Goal: Task Accomplishment & Management: Complete application form

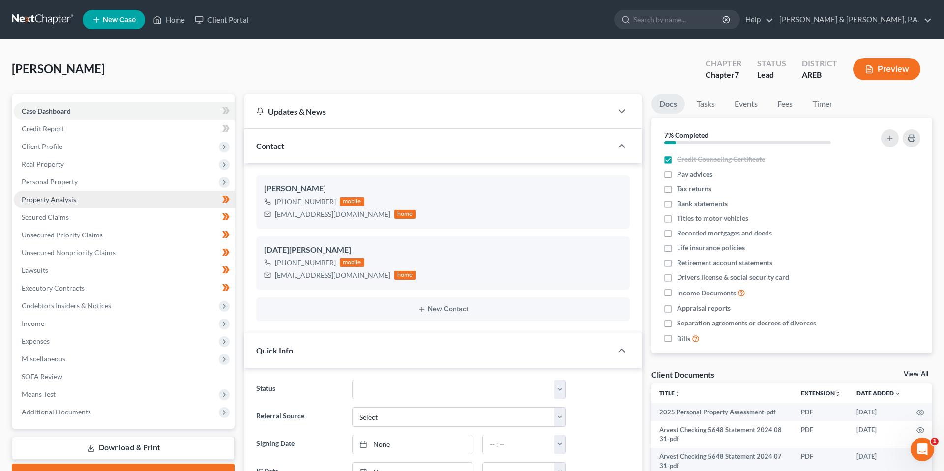
click at [111, 204] on link "Property Analysis" at bounding box center [124, 200] width 221 height 18
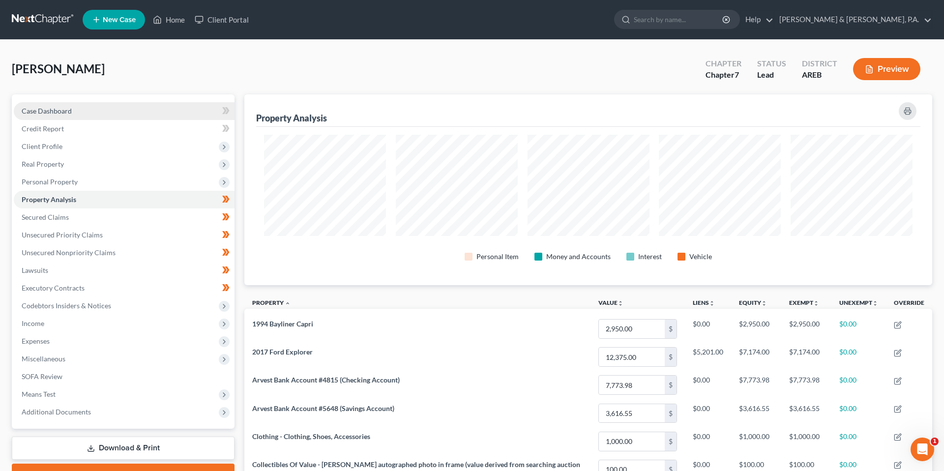
scroll to position [191, 688]
click at [242, 66] on div "McKee, Susan Upgraded Chapter Chapter 7 Status Lead District AREB Preview" at bounding box center [472, 73] width 921 height 43
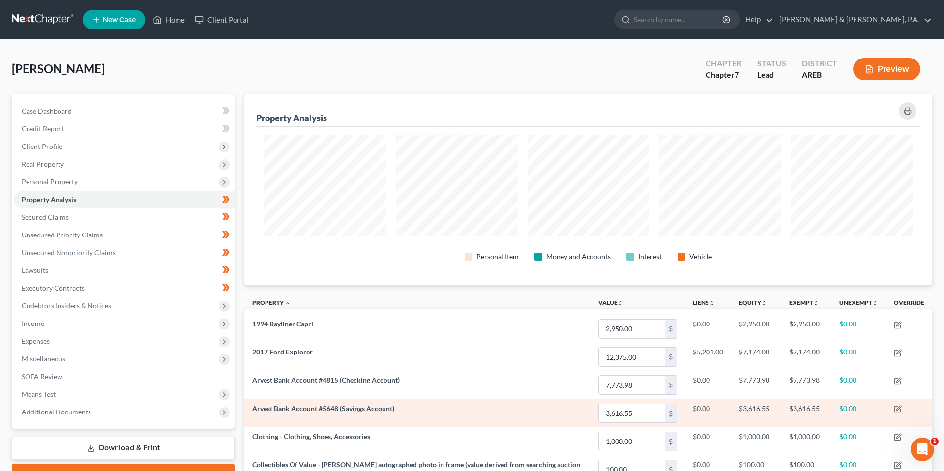
click at [306, 424] on td "Arvest Bank Account #5648 (Savings Account)" at bounding box center [417, 413] width 346 height 28
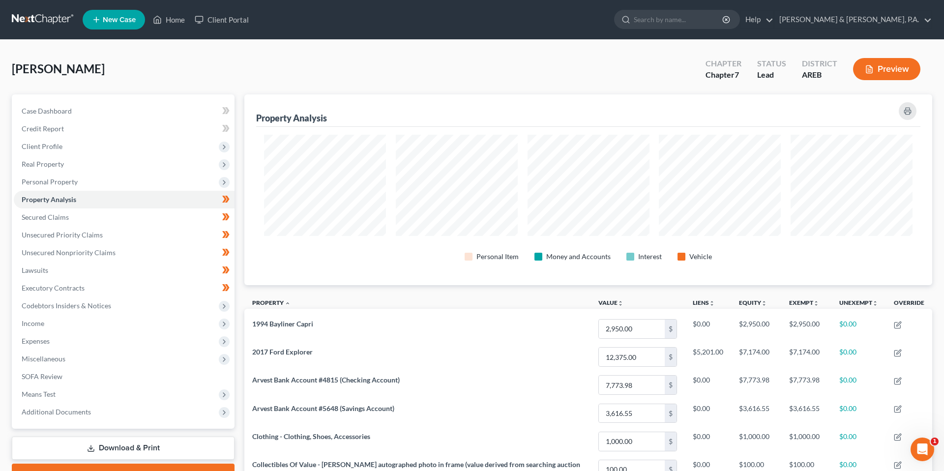
click at [248, 75] on div "McKee, Susan Upgraded Chapter Chapter 7 Status Lead District AREB Preview" at bounding box center [472, 73] width 921 height 43
click at [274, 69] on div "McKee, Susan Upgraded Chapter Chapter 7 Status Lead District AREB Preview" at bounding box center [472, 73] width 921 height 43
click at [89, 342] on span "Expenses" at bounding box center [124, 341] width 221 height 18
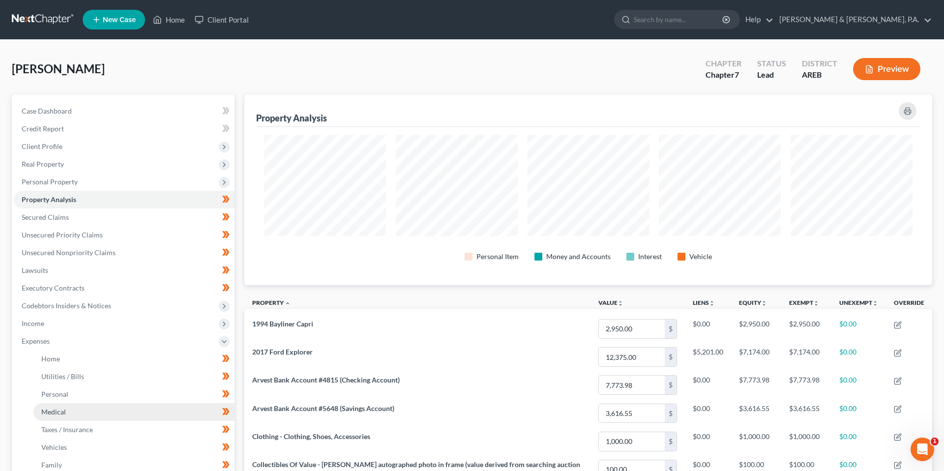
click at [146, 410] on link "Medical" at bounding box center [133, 412] width 201 height 18
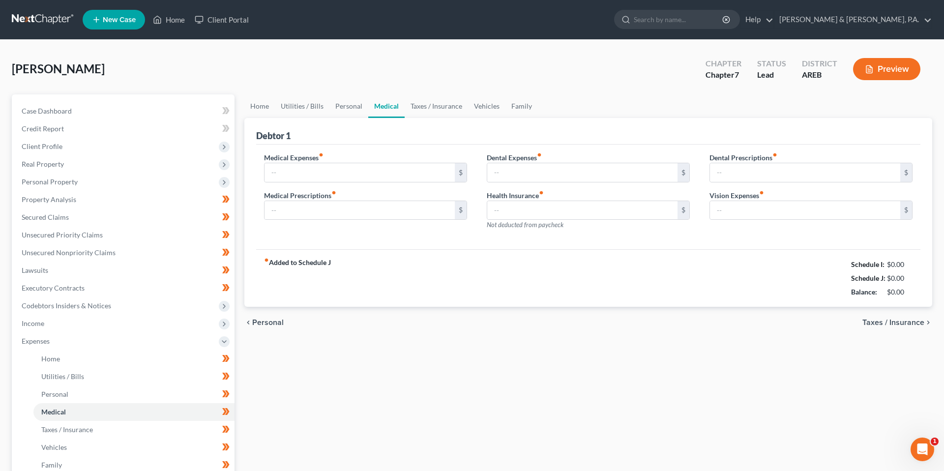
type input "50.00"
type input "250.00"
type input "6.00"
type input "287.00"
type input "0.00"
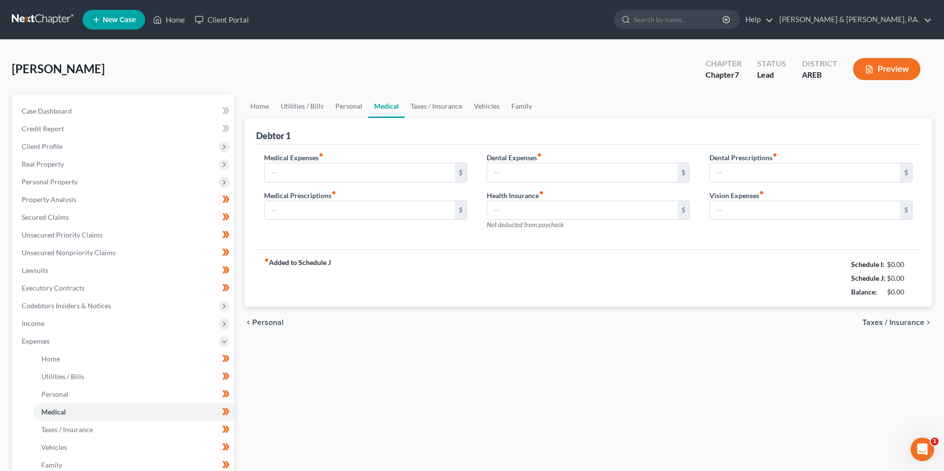
type input "0.00"
click at [340, 216] on input "250.00" at bounding box center [360, 210] width 190 height 19
click at [384, 167] on input "50.00" at bounding box center [360, 172] width 190 height 19
click at [367, 139] on div "Debtor 1" at bounding box center [588, 131] width 664 height 27
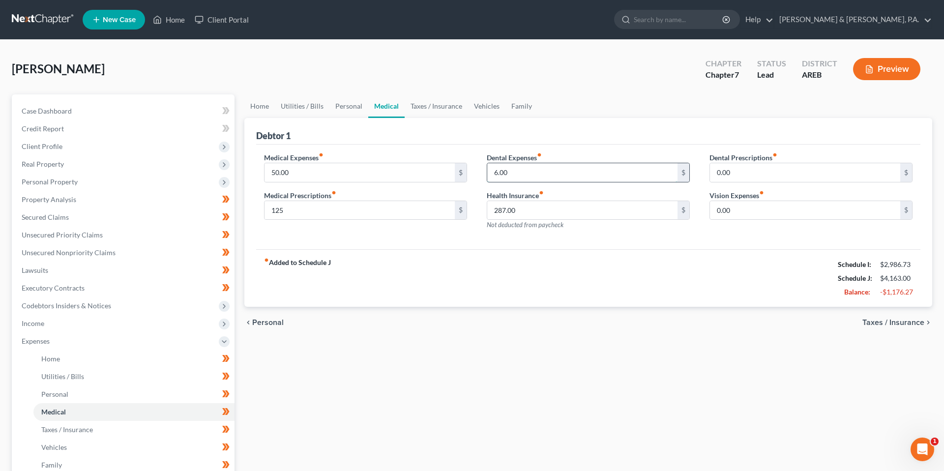
click at [556, 176] on input "6.00" at bounding box center [582, 172] width 190 height 19
click at [131, 195] on link "Property Analysis" at bounding box center [124, 200] width 221 height 18
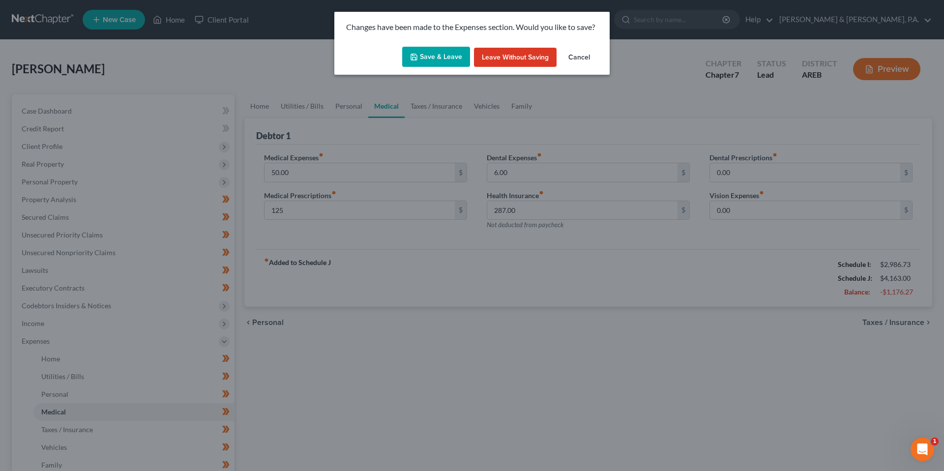
click at [428, 52] on button "Save & Leave" at bounding box center [436, 57] width 68 height 21
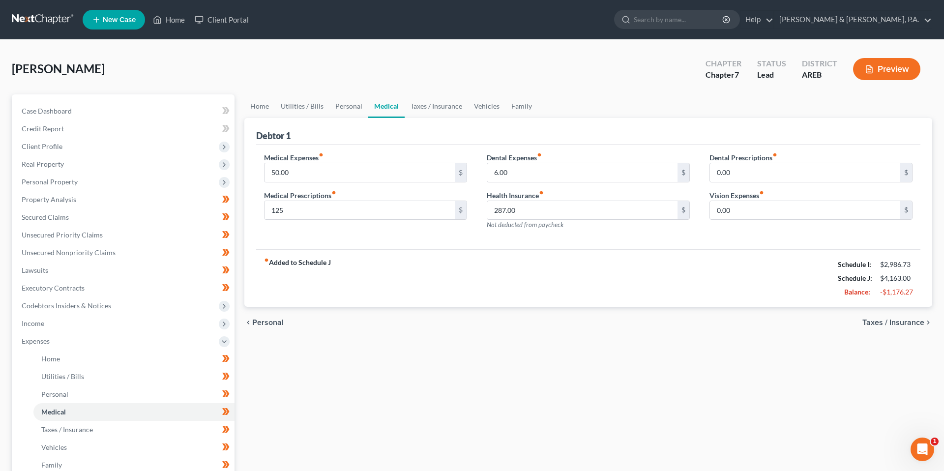
type input "125.00"
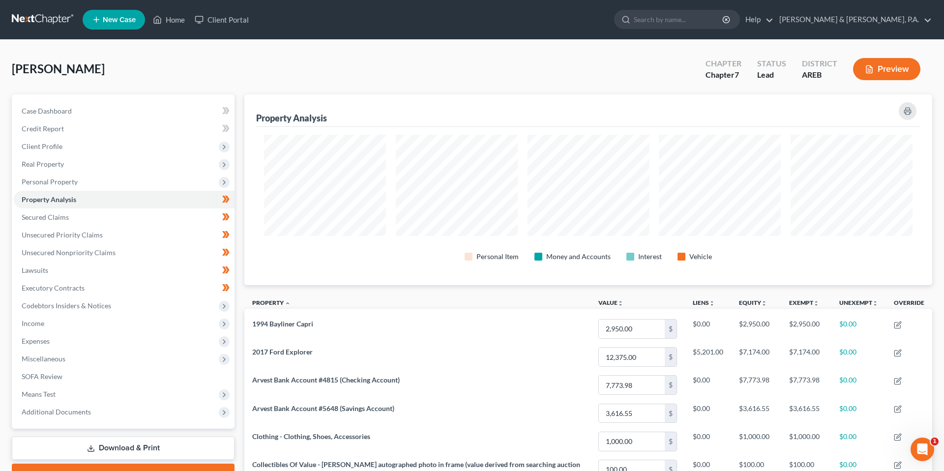
scroll to position [191, 688]
click at [114, 342] on span "Expenses" at bounding box center [124, 341] width 221 height 18
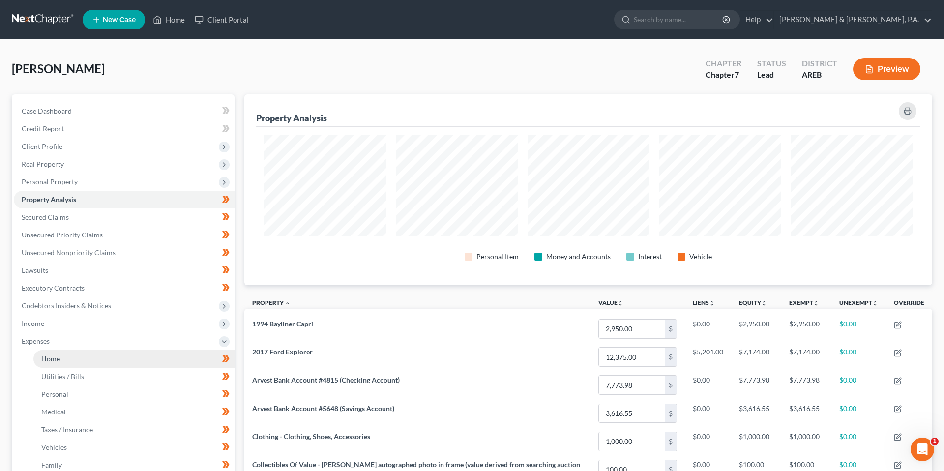
click at [118, 360] on link "Home" at bounding box center [133, 359] width 201 height 18
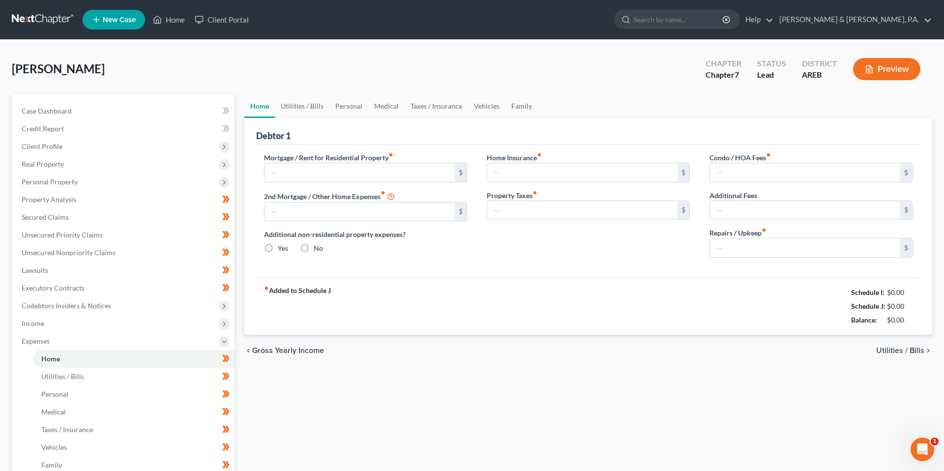
type input "1,700.00"
type input "0.00"
radio input "true"
type input "0.00"
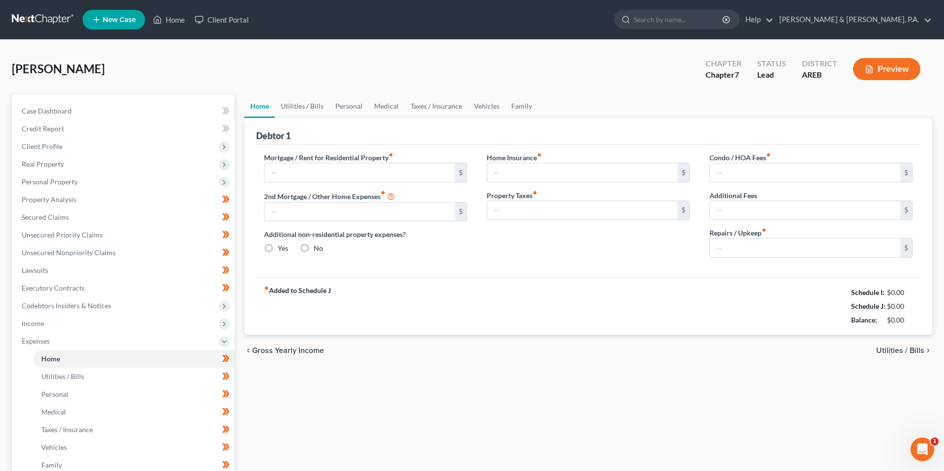
type input "0.00"
click at [124, 179] on span "Personal Property" at bounding box center [124, 182] width 221 height 18
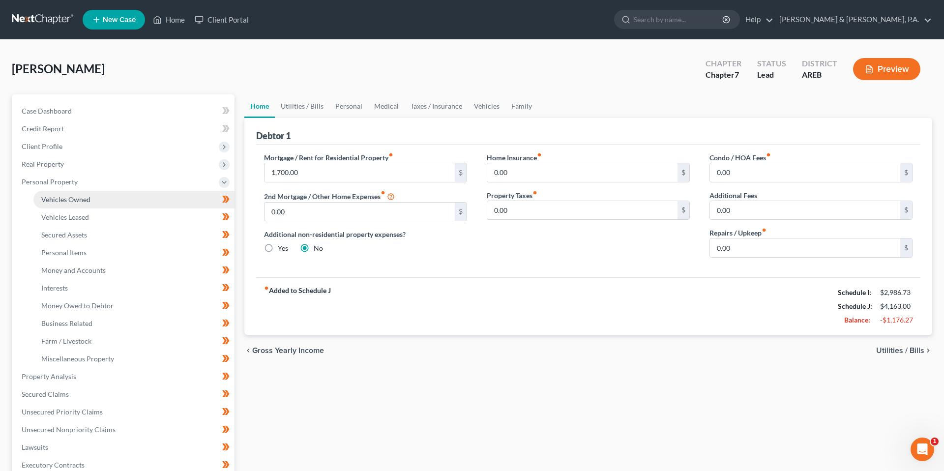
click at [125, 198] on link "Vehicles Owned" at bounding box center [133, 200] width 201 height 18
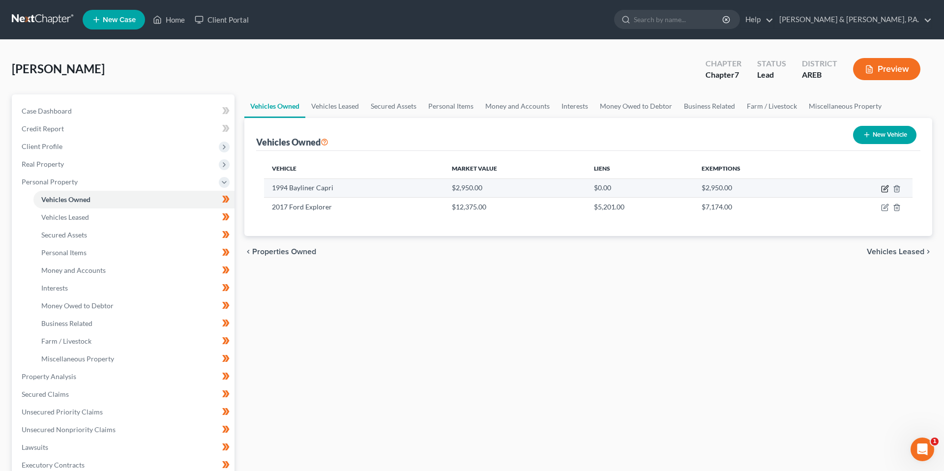
click at [826, 187] on icon "button" at bounding box center [886, 187] width 4 height 4
select select "3"
select select "32"
select select "3"
select select "0"
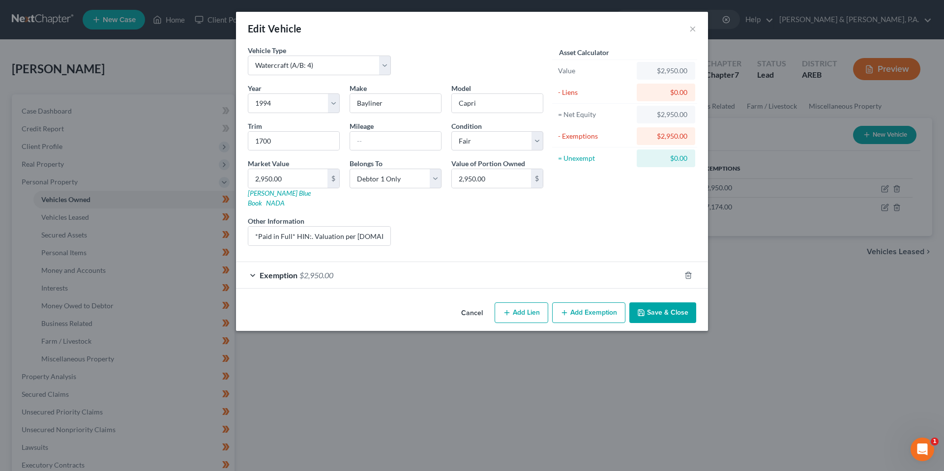
click at [478, 308] on button "Cancel" at bounding box center [471, 313] width 37 height 20
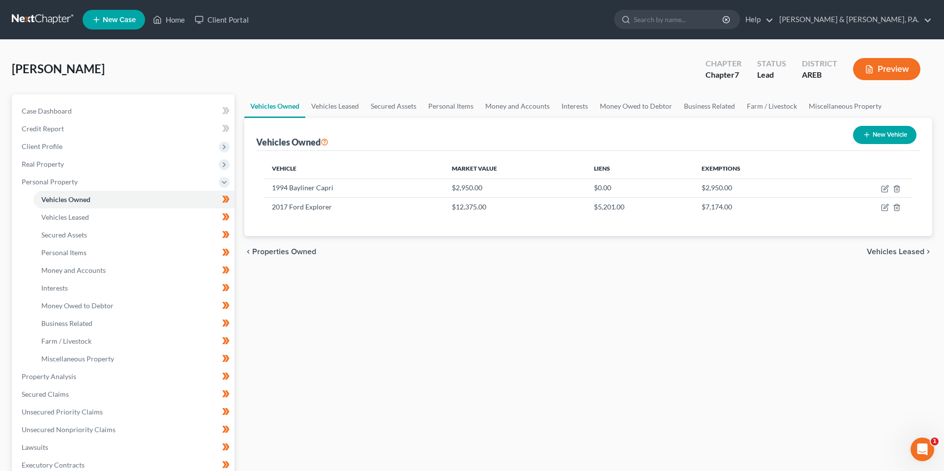
click at [826, 129] on button "New Vehicle" at bounding box center [884, 135] width 63 height 18
select select "0"
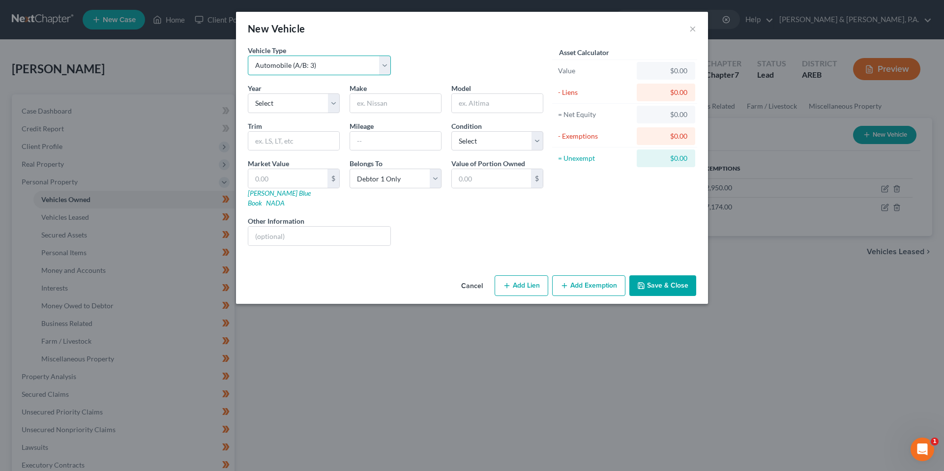
click at [364, 68] on select "Select Automobile (A/B: 3) Truck (A/B: 3) Trailer (A/B: 4) Watercraft (A/B: 4) …" at bounding box center [319, 66] width 143 height 20
select select "2"
click at [317, 111] on select "Select 2026 2025 2024 2023 2022 2021 2020 2019 2018 2017 2016 2015 2014 2013 20…" at bounding box center [294, 103] width 92 height 20
select select "32"
click at [474, 276] on button "Cancel" at bounding box center [471, 286] width 37 height 20
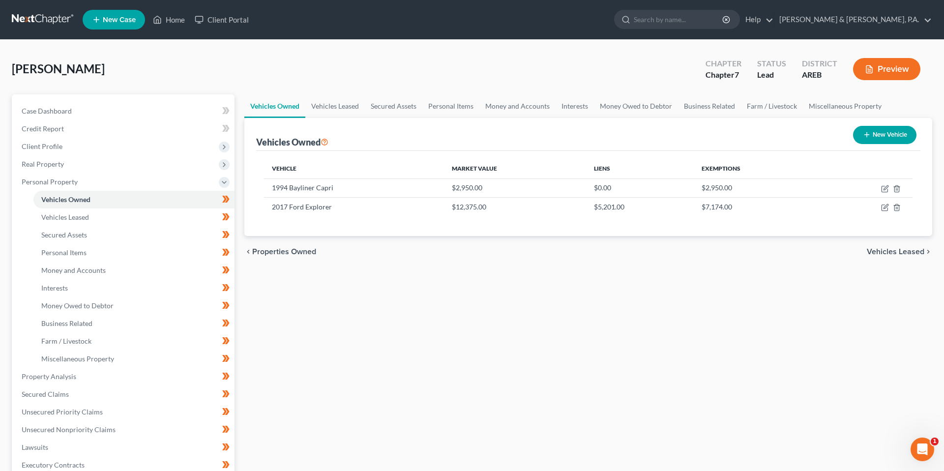
click at [826, 140] on button "New Vehicle" at bounding box center [884, 135] width 63 height 18
select select "0"
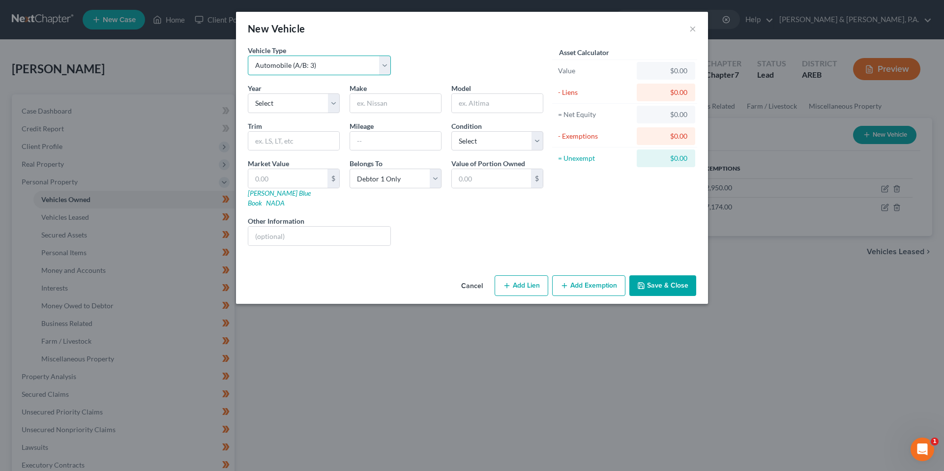
click at [368, 66] on select "Select Automobile (A/B: 3) Truck (A/B: 3) Trailer (A/B: 4) Watercraft (A/B: 4) …" at bounding box center [319, 66] width 143 height 20
select select "2"
click at [327, 108] on select "Select 2026 2025 2024 2023 2022 2021 2020 2019 2018 2017 2016 2015 2014 2013 20…" at bounding box center [294, 103] width 92 height 20
select select "32"
click at [402, 95] on input "text" at bounding box center [395, 103] width 91 height 19
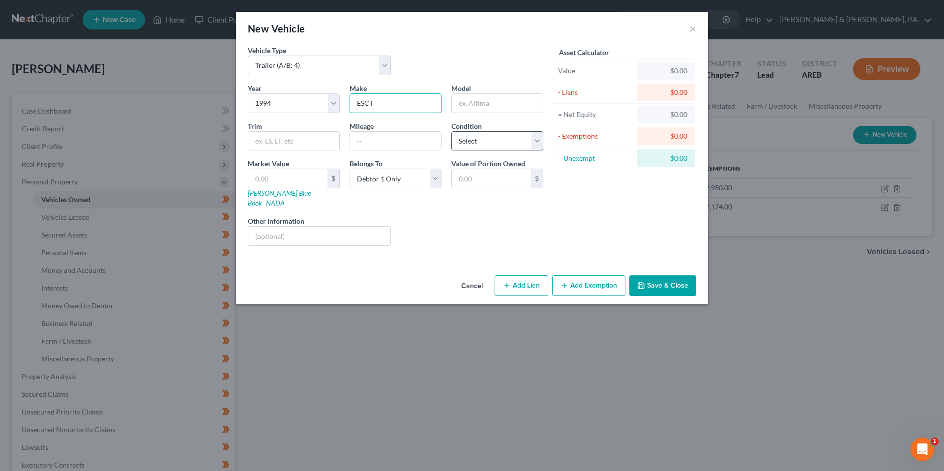
type input "ESCT"
click at [493, 144] on select "Select Excellent Very Good Good Fair Poor" at bounding box center [497, 141] width 92 height 20
select select "3"
click at [499, 182] on input "text" at bounding box center [491, 178] width 79 height 19
type input "250"
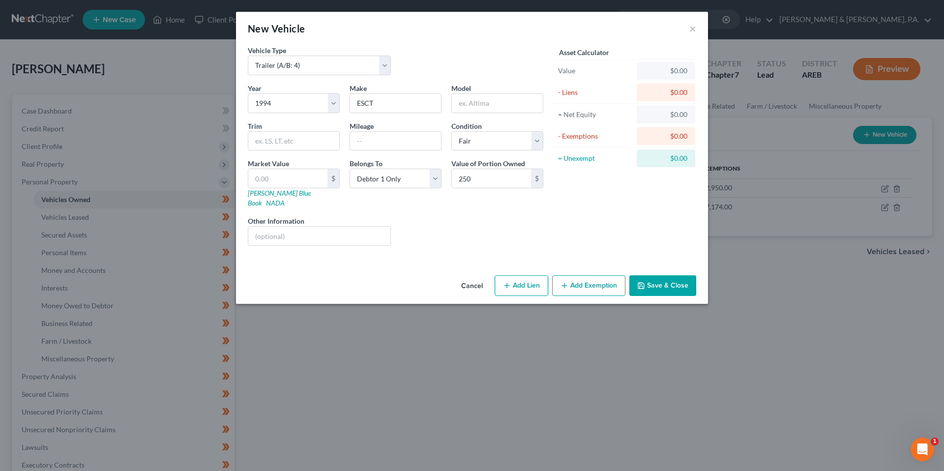
click at [472, 220] on div "Liens Select" at bounding box center [472, 231] width 153 height 30
click at [644, 275] on button "Save & Close" at bounding box center [662, 285] width 67 height 21
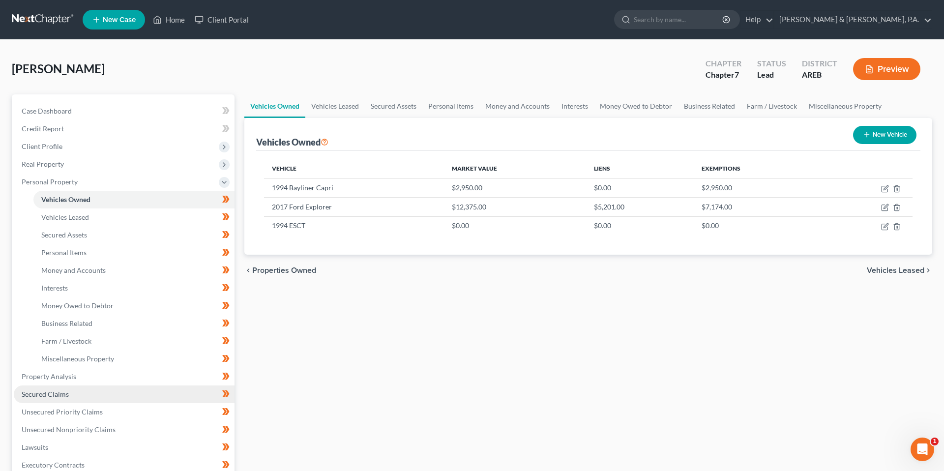
click at [69, 392] on link "Secured Claims" at bounding box center [124, 395] width 221 height 18
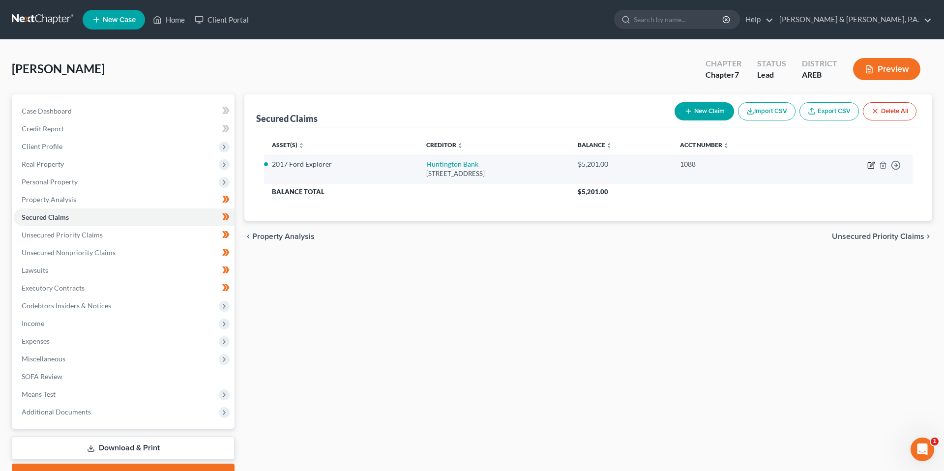
click at [826, 166] on icon "button" at bounding box center [872, 165] width 8 height 8
select select "36"
select select "0"
select select "2"
select select "0"
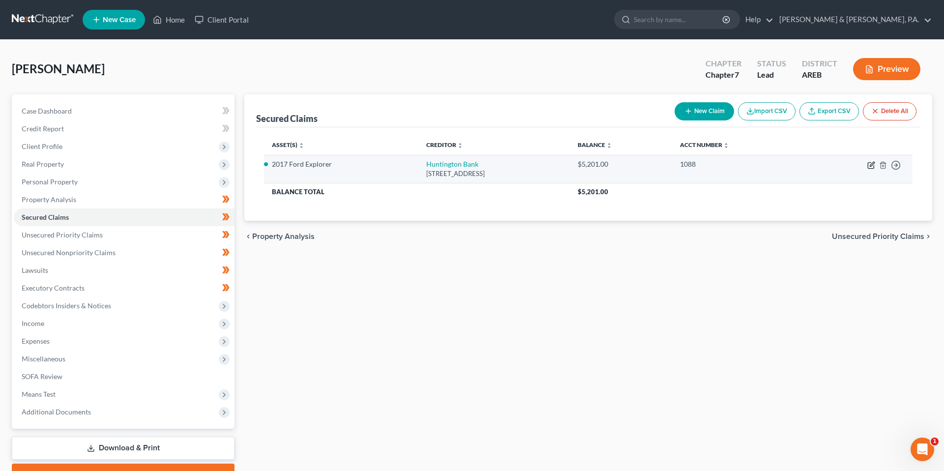
select select "0"
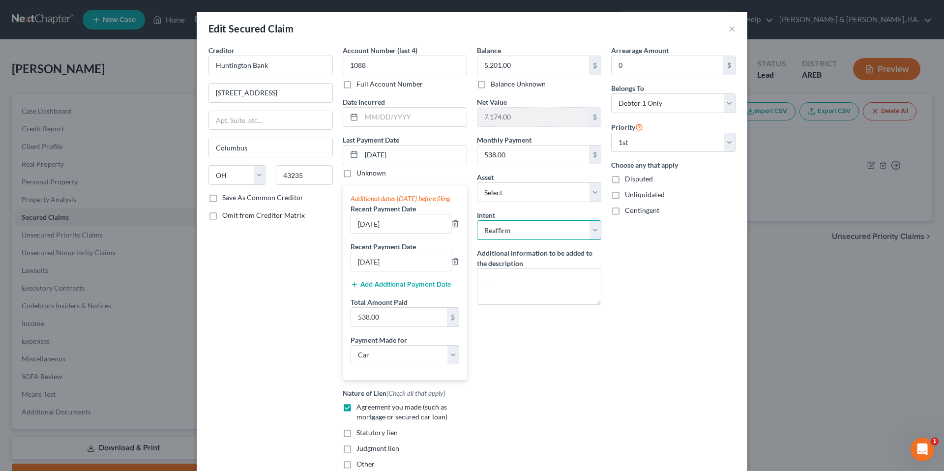
click at [557, 229] on select "Select Surrender Redeem Reaffirm Avoid Other" at bounding box center [539, 230] width 124 height 20
click at [675, 280] on div "Arrearage Amount 0 $ Belongs To * Select Debtor 1 Only Debtor 2 Only Debtor 1 A…" at bounding box center [673, 261] width 134 height 432
click at [734, 30] on button "×" at bounding box center [732, 29] width 7 height 12
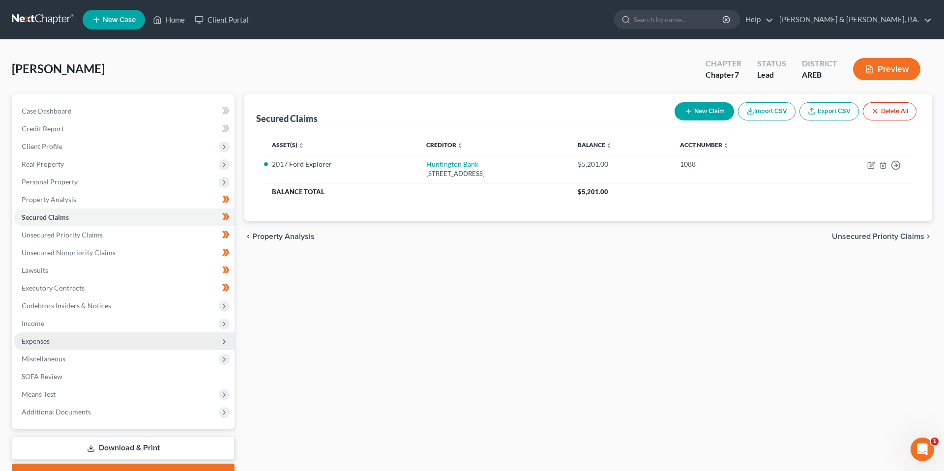
click at [92, 332] on span "Expenses" at bounding box center [124, 341] width 221 height 18
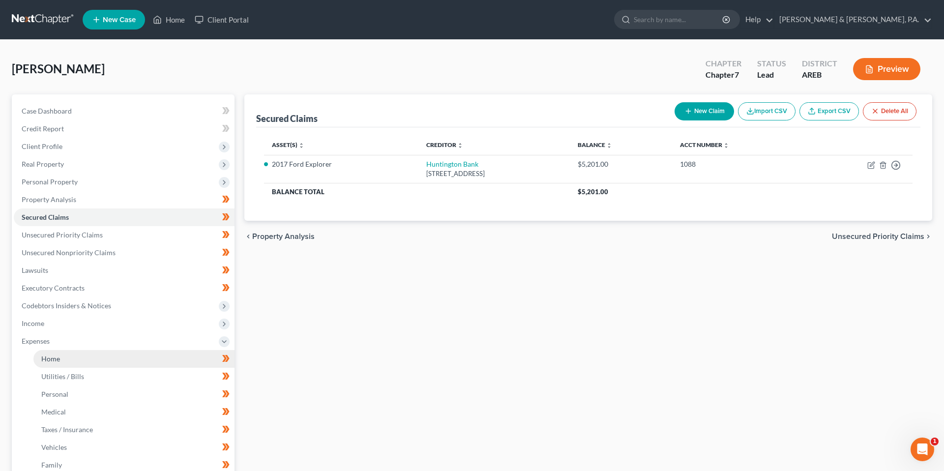
click at [103, 358] on link "Home" at bounding box center [133, 359] width 201 height 18
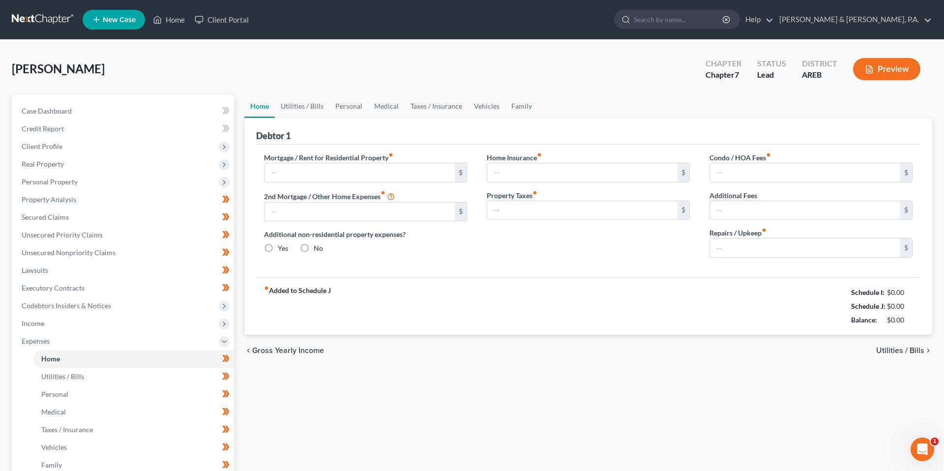
type input "1,700.00"
type input "0.00"
radio input "true"
type input "0.00"
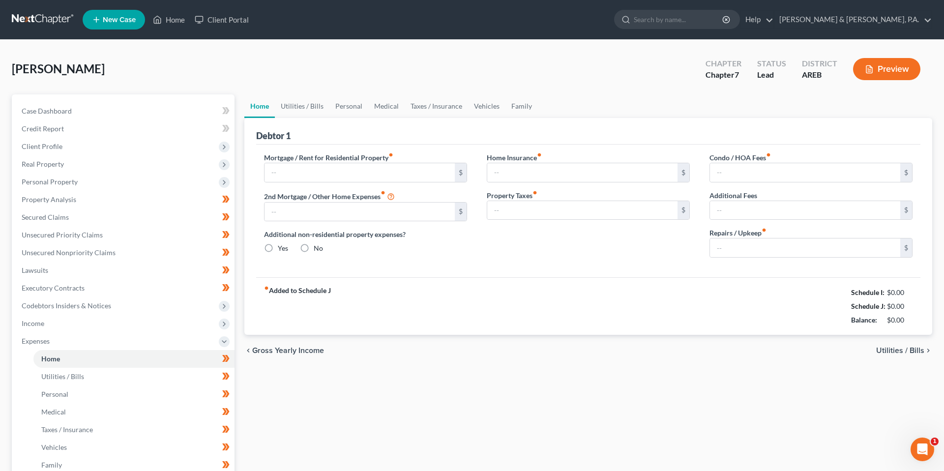
type input "0.00"
drag, startPoint x: 832, startPoint y: 329, endPoint x: 917, endPoint y: 322, distance: 85.4
click at [826, 322] on div "fiber_manual_record Added to Schedule J Schedule I: $2,986.73 Schedule J: $4,16…" at bounding box center [588, 306] width 664 height 58
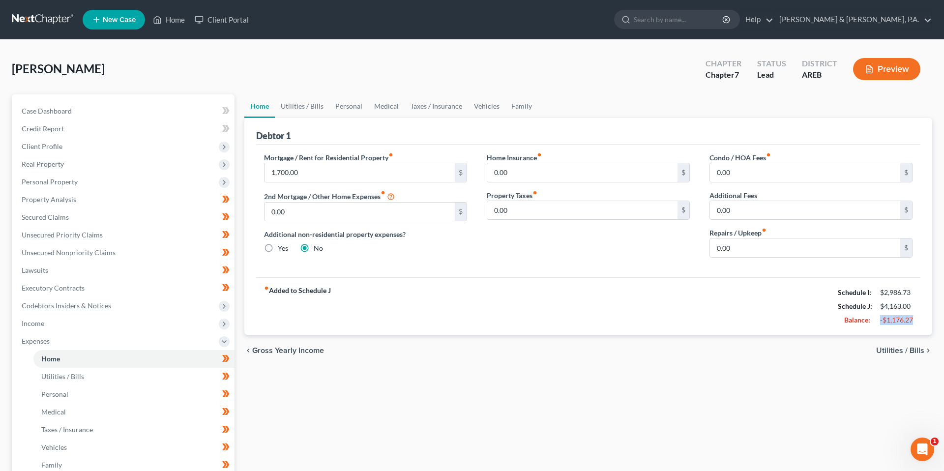
click at [826, 322] on div "-$1,176.27" at bounding box center [896, 320] width 42 height 10
click at [426, 75] on div "McKee, Susan Upgraded Chapter Chapter 7 Status Lead District AREB Preview" at bounding box center [472, 73] width 921 height 43
click at [428, 62] on div "McKee, Susan Upgraded Chapter Chapter 7 Status Lead District AREB Preview" at bounding box center [472, 73] width 921 height 43
click at [165, 187] on span "Personal Property" at bounding box center [124, 182] width 221 height 18
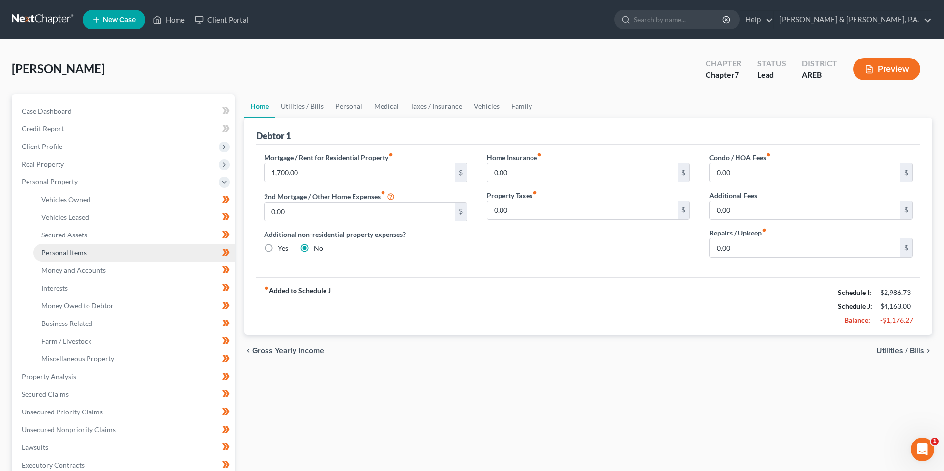
click at [161, 248] on link "Personal Items" at bounding box center [133, 253] width 201 height 18
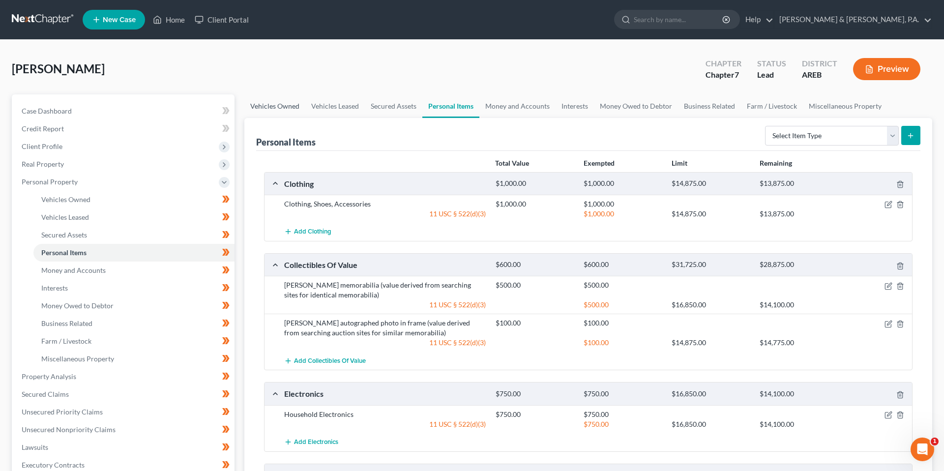
click at [277, 100] on link "Vehicles Owned" at bounding box center [274, 106] width 61 height 24
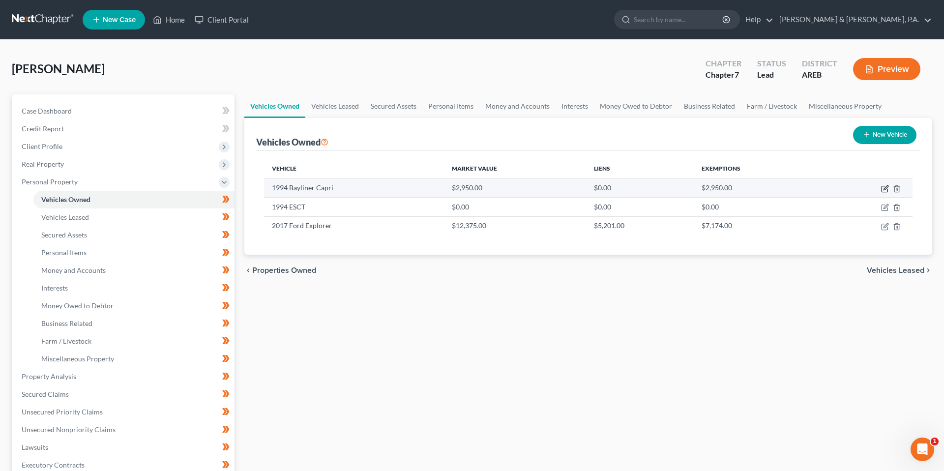
click at [826, 191] on icon "button" at bounding box center [885, 189] width 6 height 6
select select "3"
select select "32"
select select "3"
select select "0"
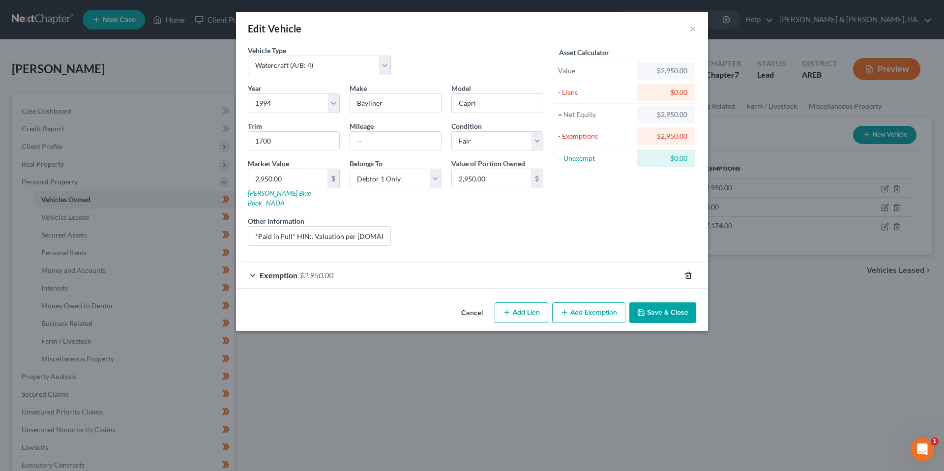
click at [690, 272] on icon "button" at bounding box center [688, 275] width 4 height 6
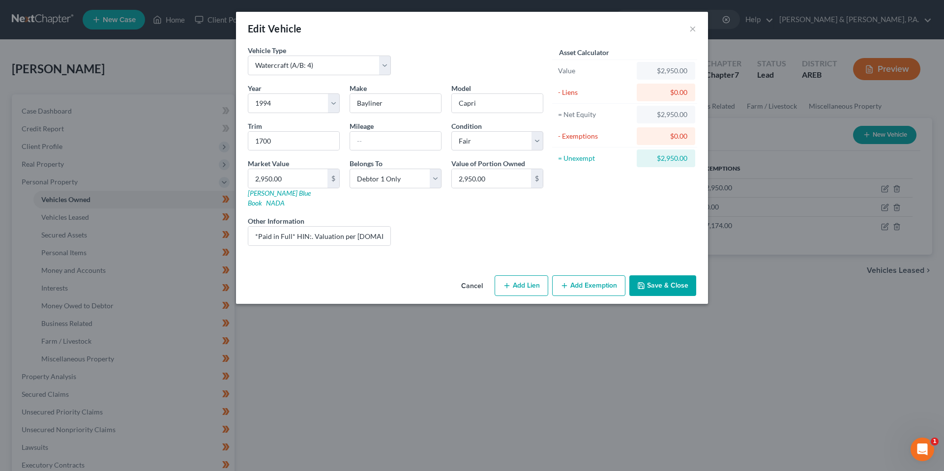
click at [685, 280] on button "Save & Close" at bounding box center [662, 285] width 67 height 21
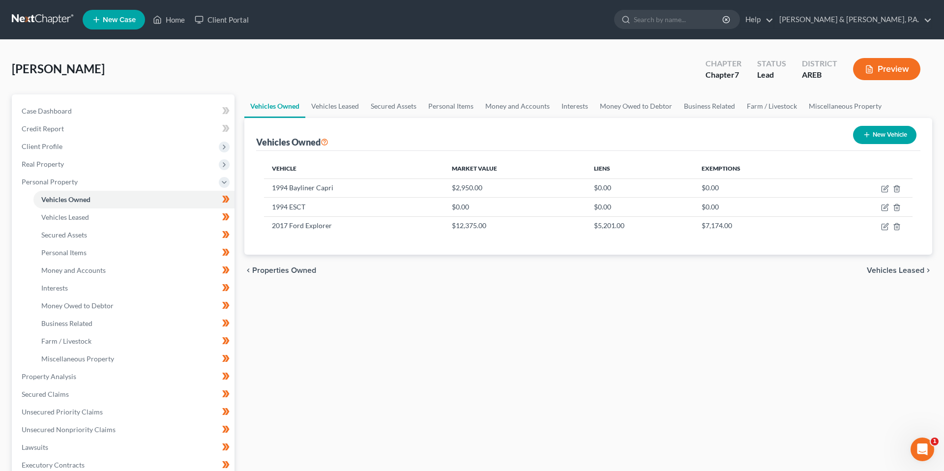
click at [562, 291] on div "Vehicles Owned Vehicles Leased Secured Assets Personal Items Money and Accounts…" at bounding box center [589, 378] width 698 height 568
click at [464, 105] on link "Personal Items" at bounding box center [450, 106] width 57 height 24
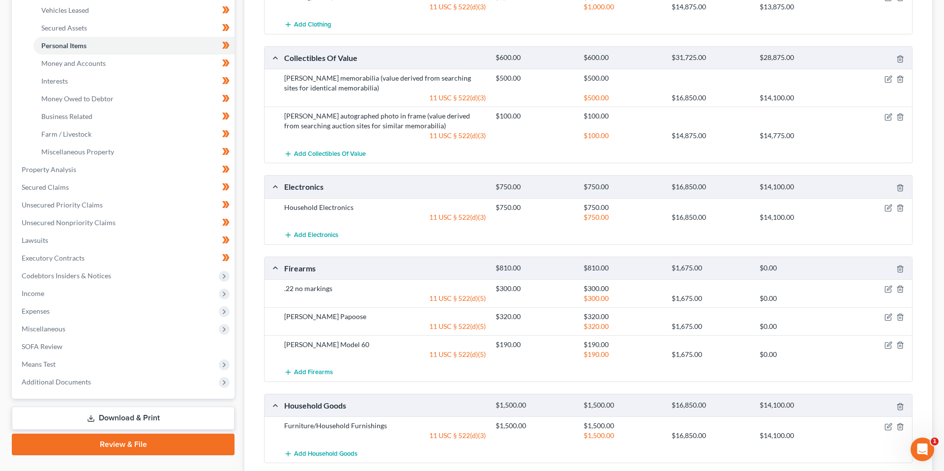
scroll to position [204, 0]
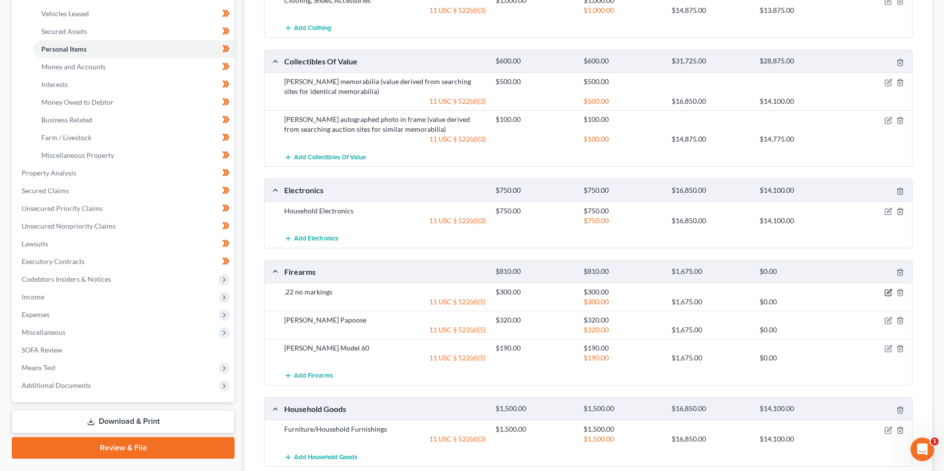
click at [826, 294] on icon "button" at bounding box center [889, 292] width 4 height 4
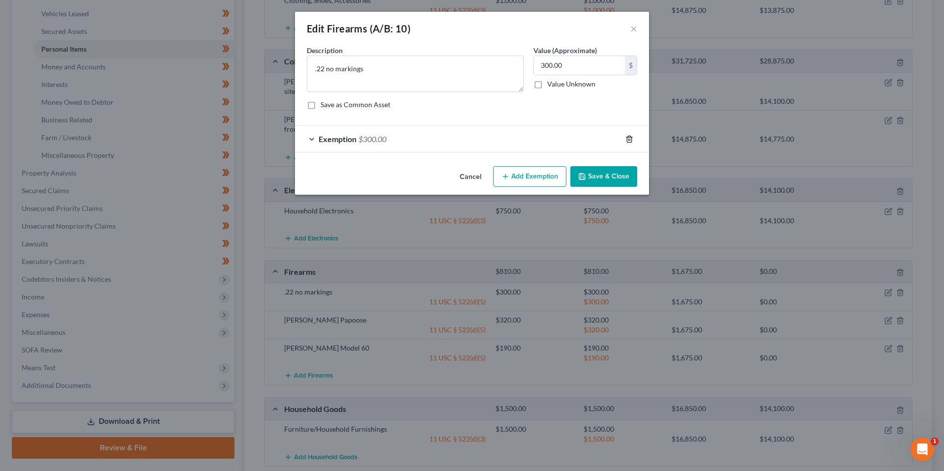
click at [628, 139] on icon "button" at bounding box center [630, 139] width 8 height 8
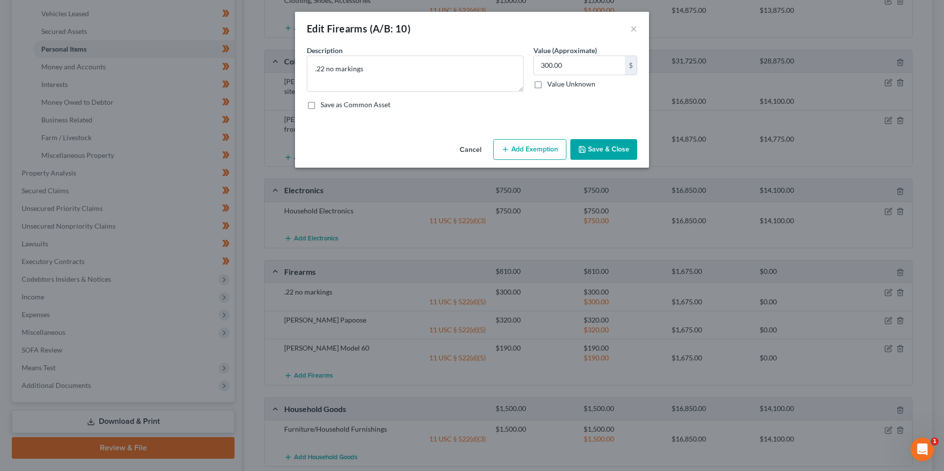
click at [628, 147] on button "Save & Close" at bounding box center [603, 149] width 67 height 21
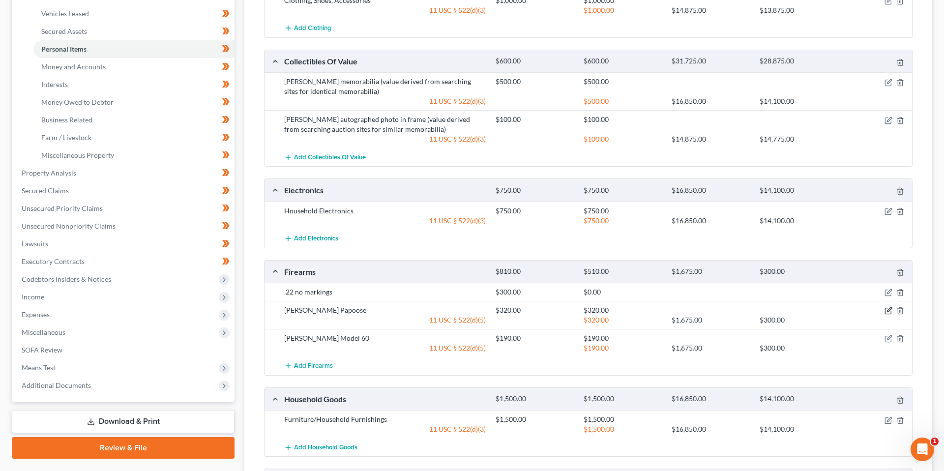
click at [826, 312] on icon "button" at bounding box center [889, 311] width 8 height 8
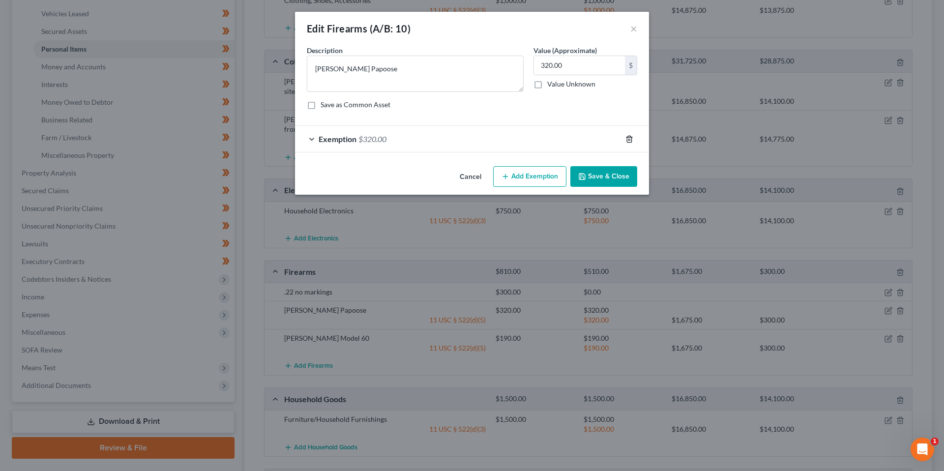
click at [627, 140] on icon "button" at bounding box center [629, 139] width 4 height 6
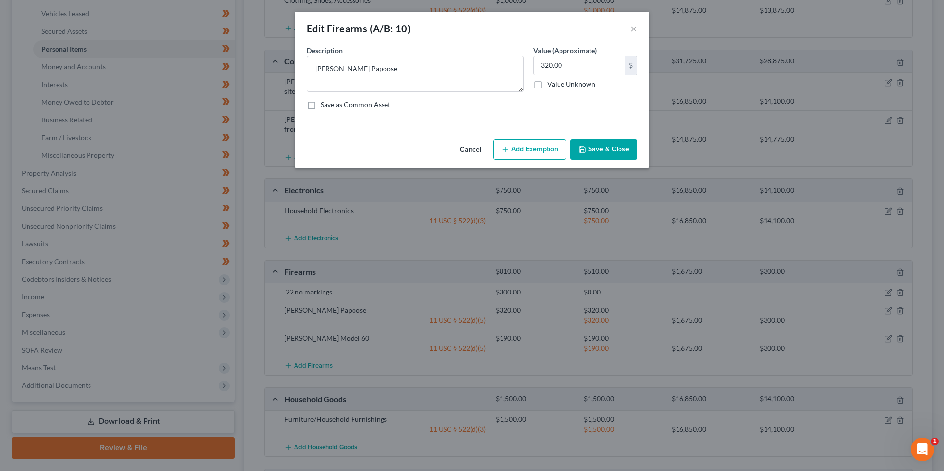
click at [624, 150] on button "Save & Close" at bounding box center [603, 149] width 67 height 21
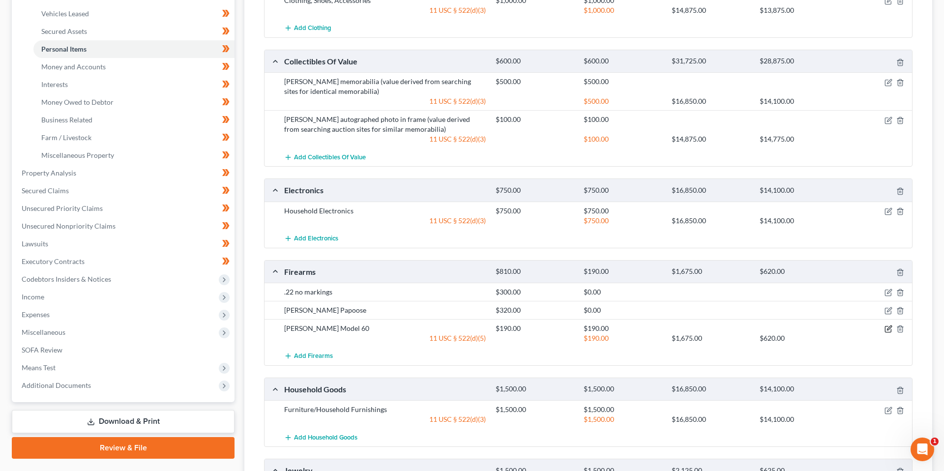
click at [826, 329] on icon "button" at bounding box center [889, 329] width 8 height 8
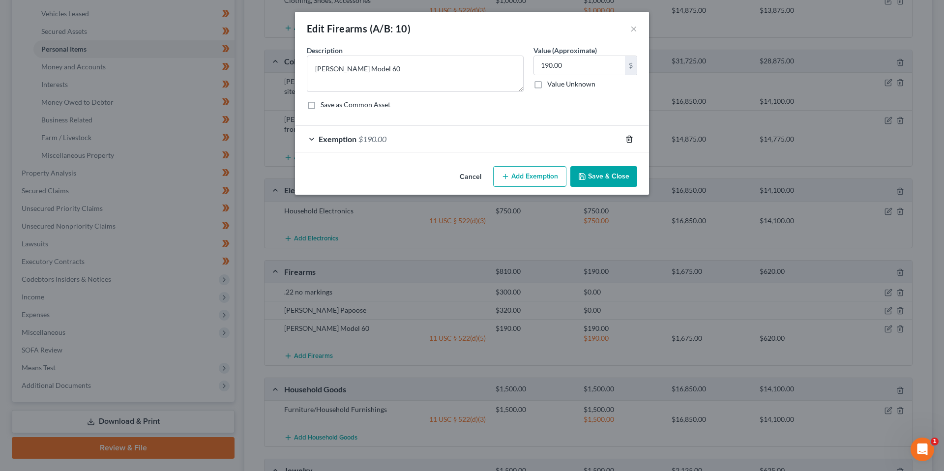
click at [627, 140] on icon "button" at bounding box center [629, 139] width 4 height 6
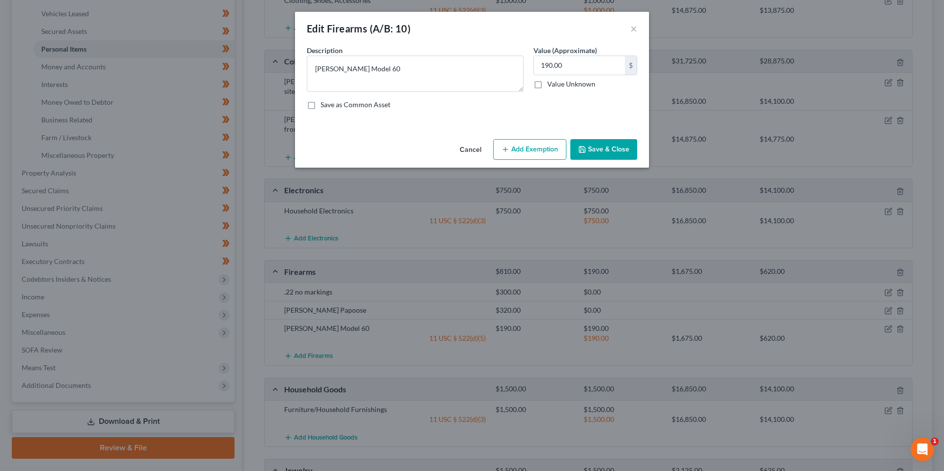
click at [627, 145] on button "Save & Close" at bounding box center [603, 149] width 67 height 21
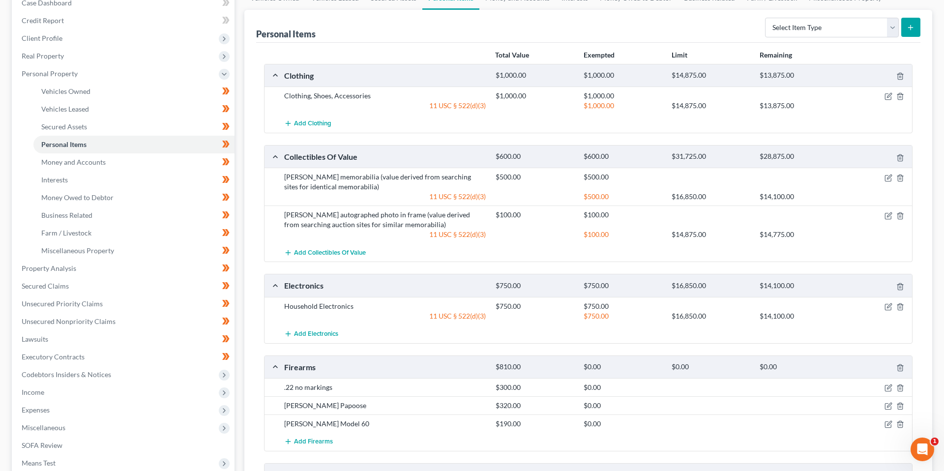
scroll to position [0, 0]
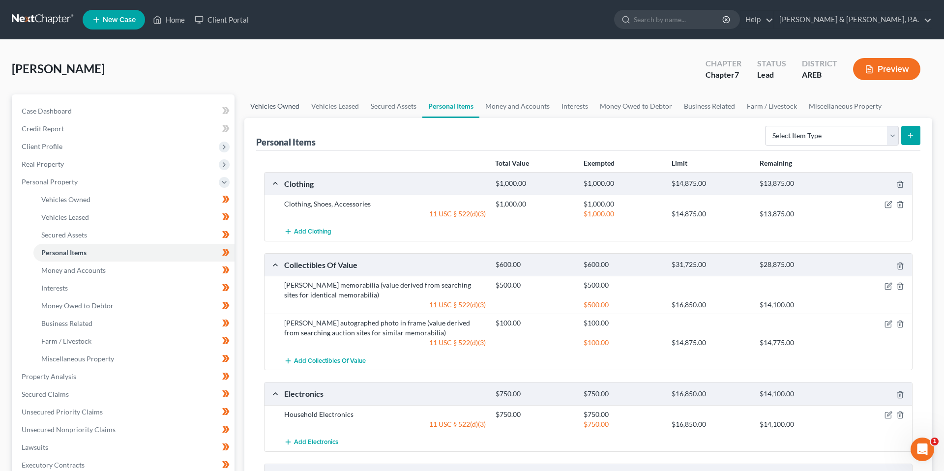
click at [262, 107] on link "Vehicles Owned" at bounding box center [274, 106] width 61 height 24
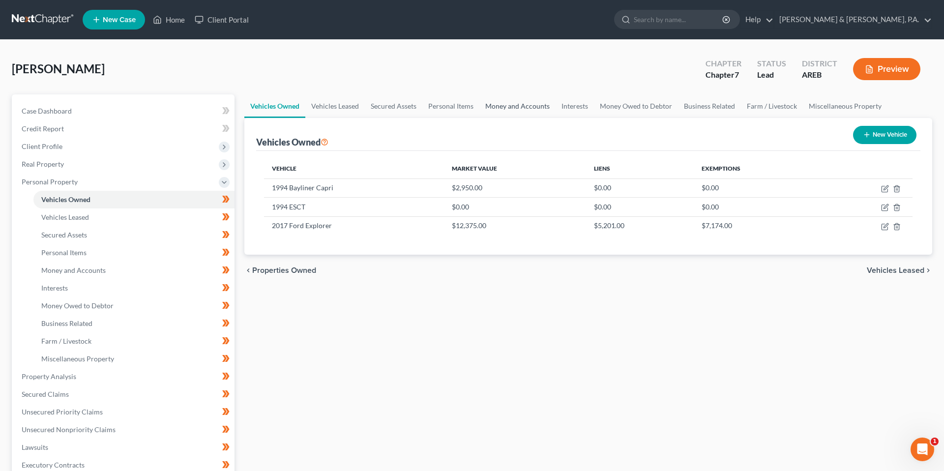
click at [539, 111] on link "Money and Accounts" at bounding box center [517, 106] width 76 height 24
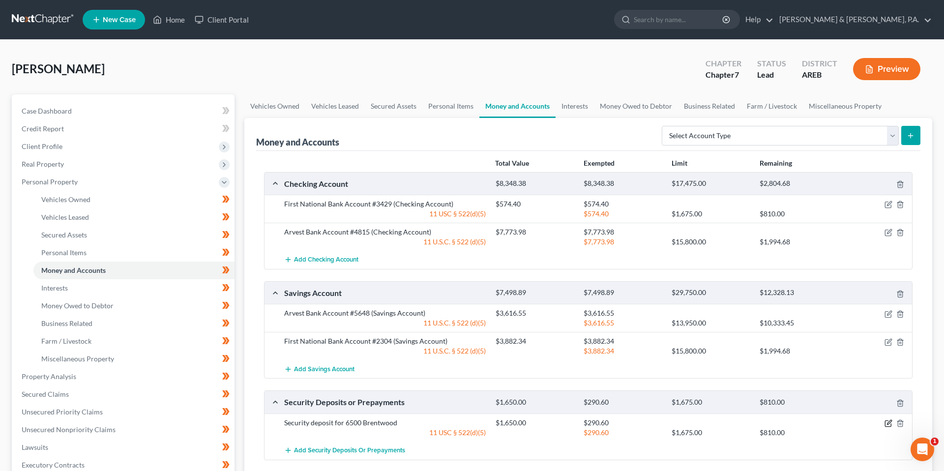
click at [826, 424] on icon "button" at bounding box center [889, 422] width 4 height 4
select select "3"
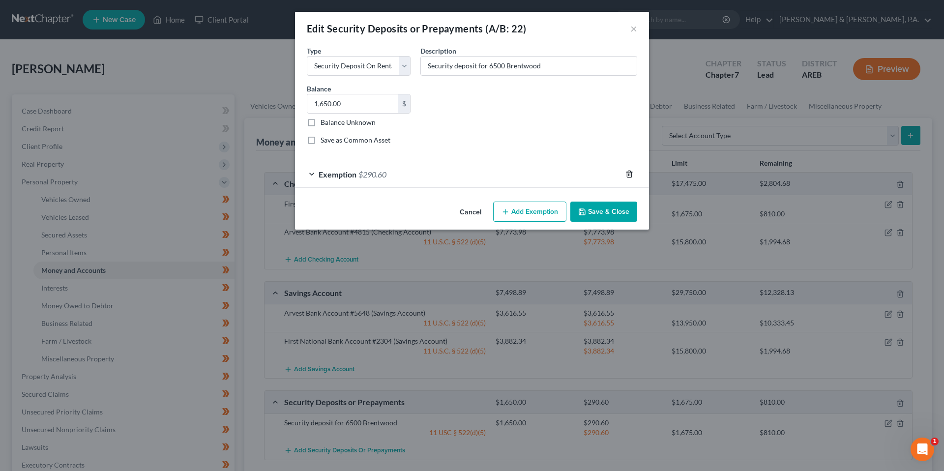
click at [627, 177] on icon "button" at bounding box center [629, 174] width 4 height 6
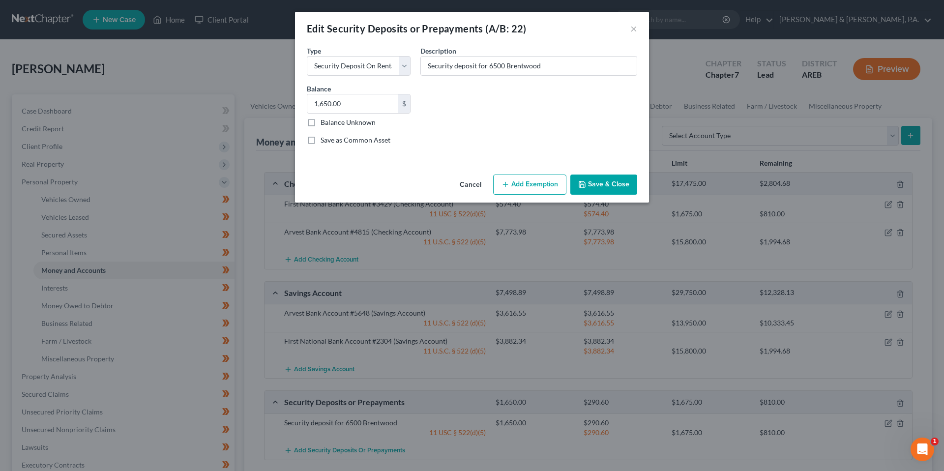
click at [627, 177] on button "Save & Close" at bounding box center [603, 185] width 67 height 21
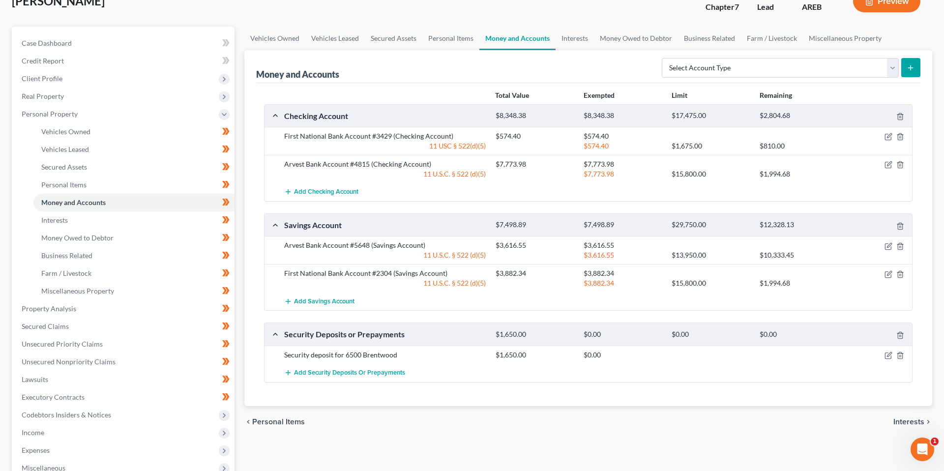
scroll to position [67, 0]
click at [453, 43] on link "Personal Items" at bounding box center [450, 39] width 57 height 24
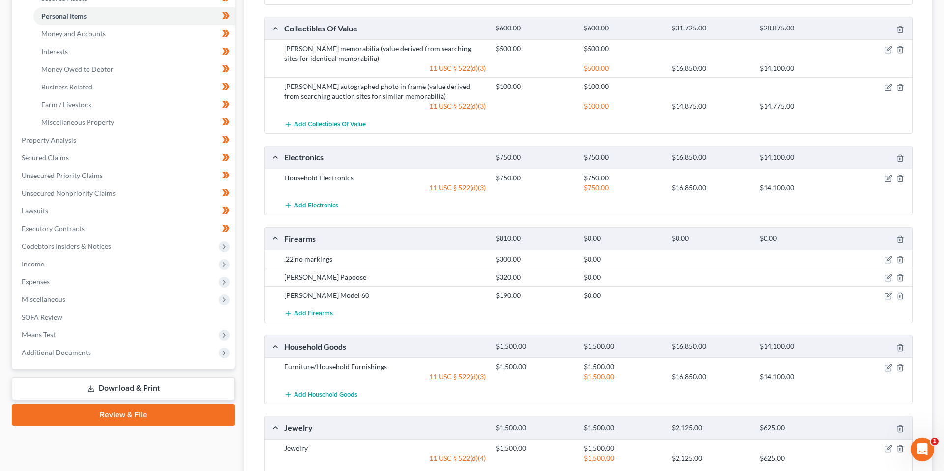
scroll to position [238, 0]
click at [826, 261] on icon "button" at bounding box center [889, 258] width 8 height 8
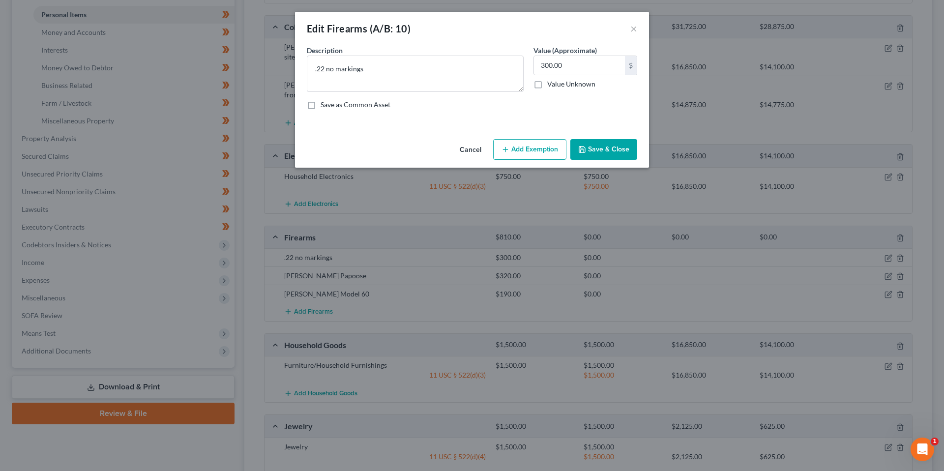
click at [526, 148] on button "Add Exemption" at bounding box center [529, 149] width 73 height 21
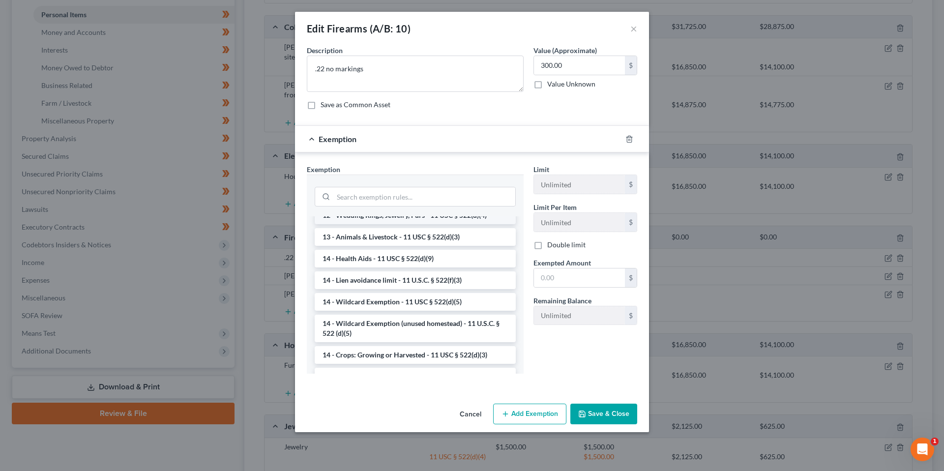
scroll to position [124, 0]
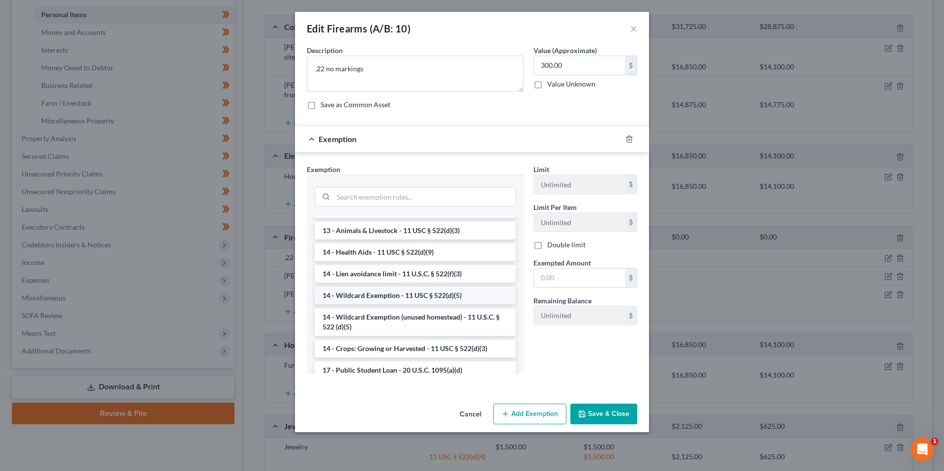
click at [477, 295] on li "14 - Wildcard Exemption - 11 USC § 522(d)(5)" at bounding box center [415, 296] width 201 height 18
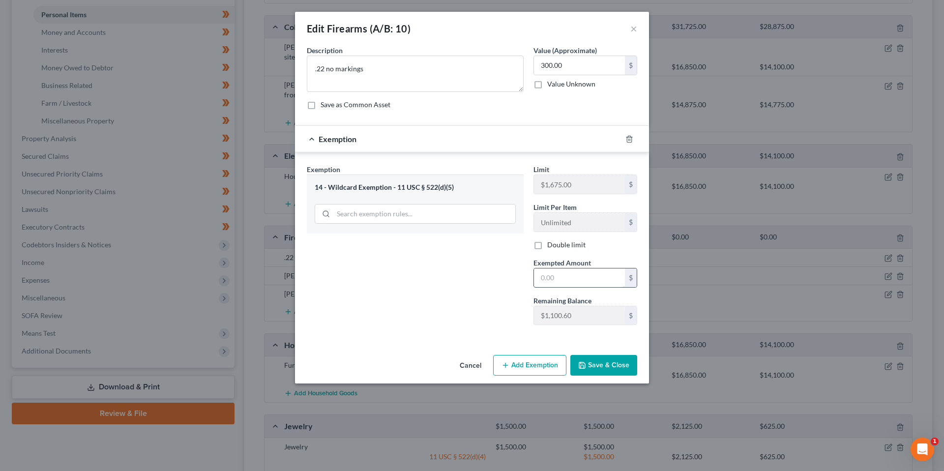
click at [559, 279] on input "text" at bounding box center [579, 278] width 91 height 19
type input "300"
click at [584, 366] on polyline "button" at bounding box center [582, 367] width 3 height 2
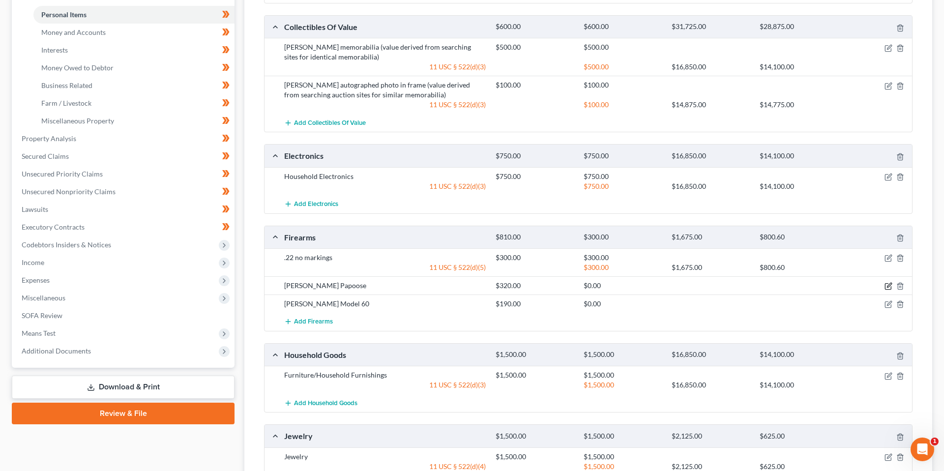
click at [826, 288] on icon "button" at bounding box center [888, 287] width 6 height 6
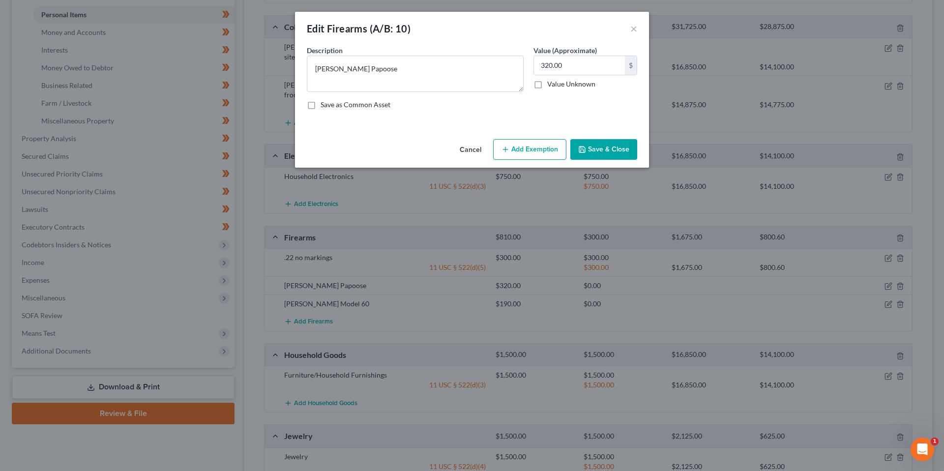
click at [540, 151] on button "Add Exemption" at bounding box center [529, 149] width 73 height 21
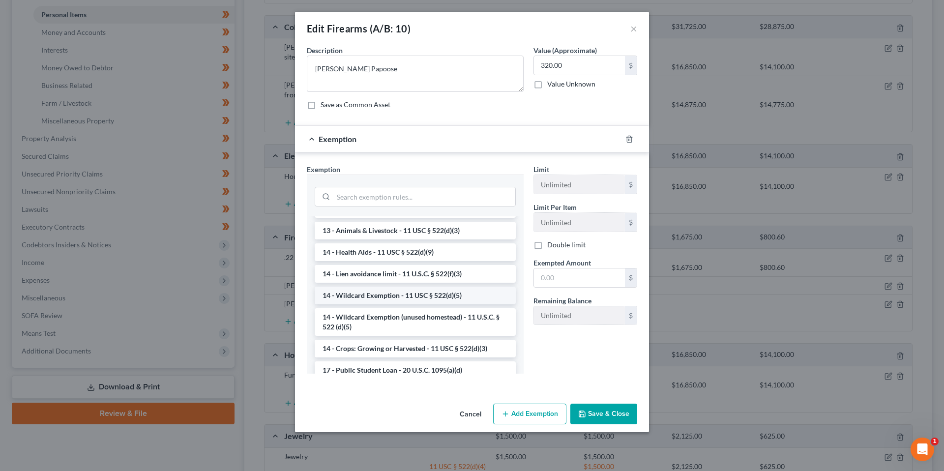
click at [470, 292] on li "14 - Wildcard Exemption - 11 USC § 522(d)(5)" at bounding box center [415, 296] width 201 height 18
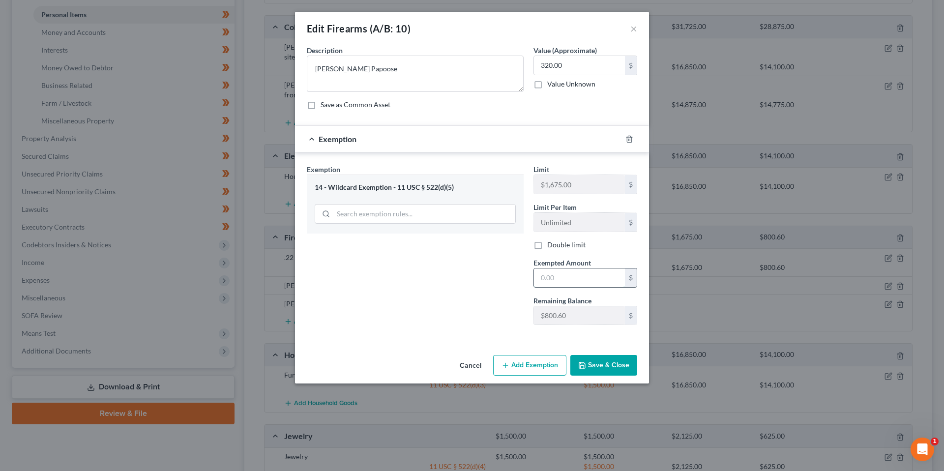
click at [549, 280] on input "text" at bounding box center [579, 278] width 91 height 19
click at [476, 367] on button "Cancel" at bounding box center [470, 366] width 37 height 20
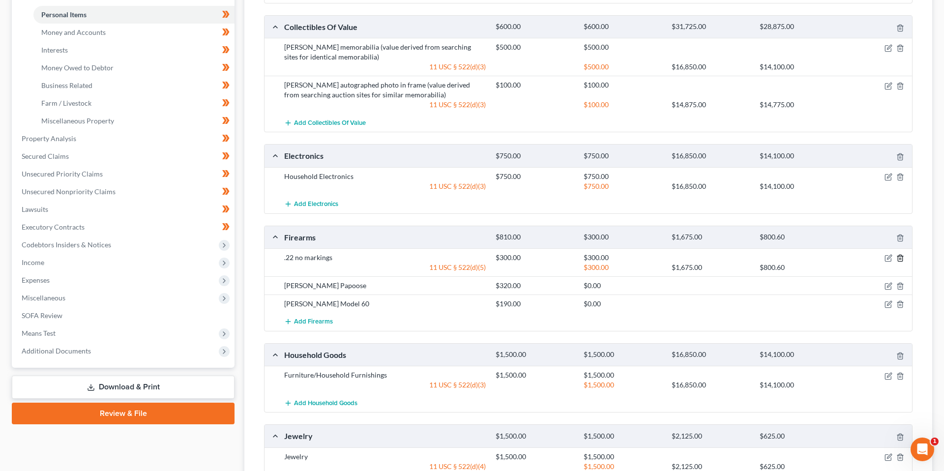
click at [826, 254] on icon "button" at bounding box center [901, 258] width 8 height 8
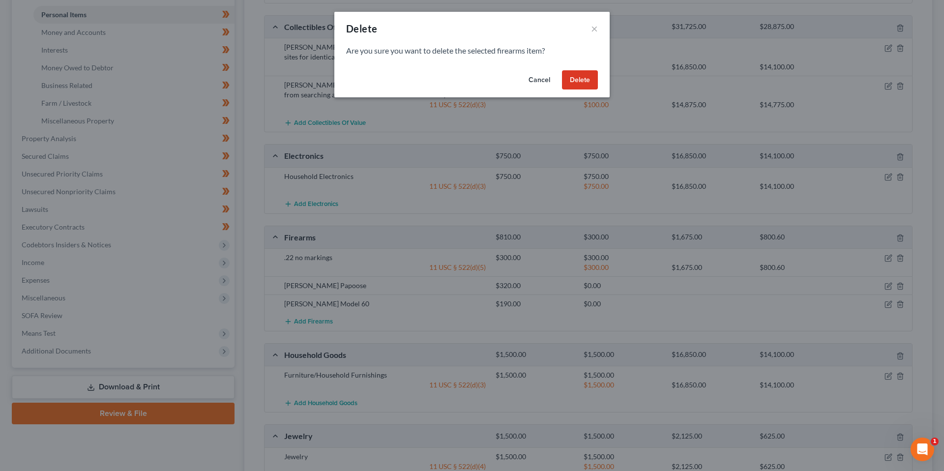
click at [533, 86] on button "Cancel" at bounding box center [539, 80] width 37 height 20
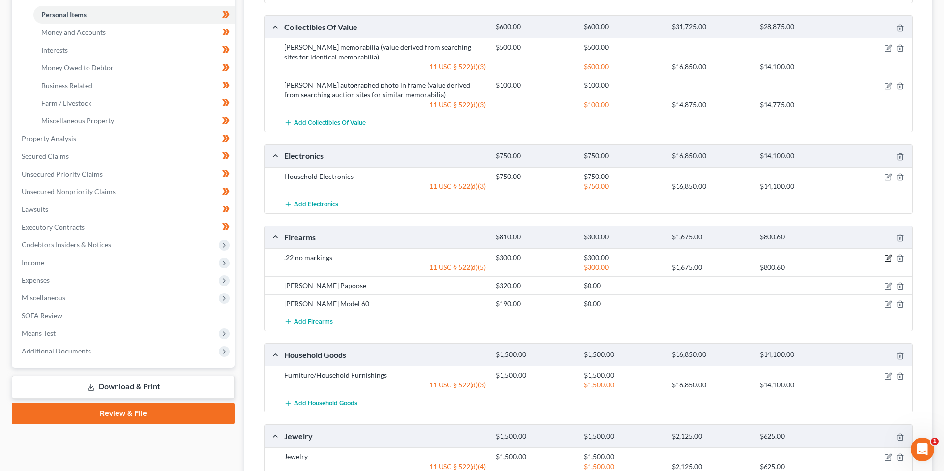
click at [826, 254] on icon "button" at bounding box center [889, 258] width 8 height 8
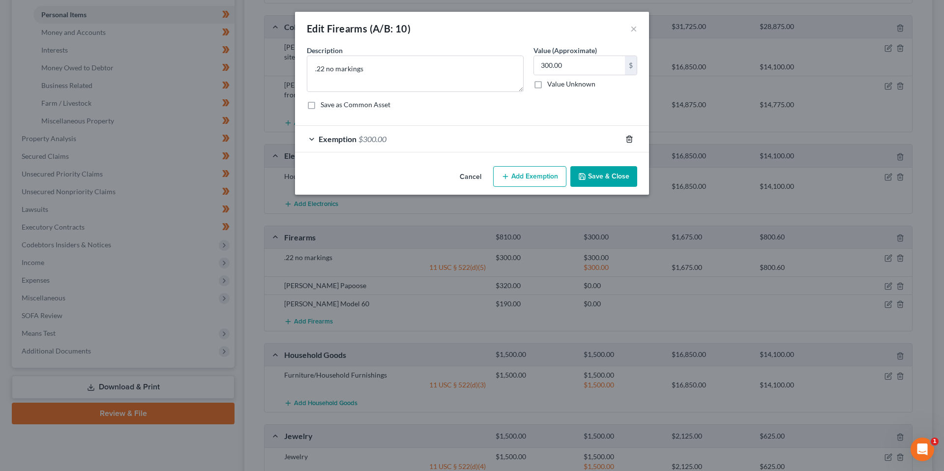
click at [629, 140] on icon "button" at bounding box center [630, 139] width 8 height 8
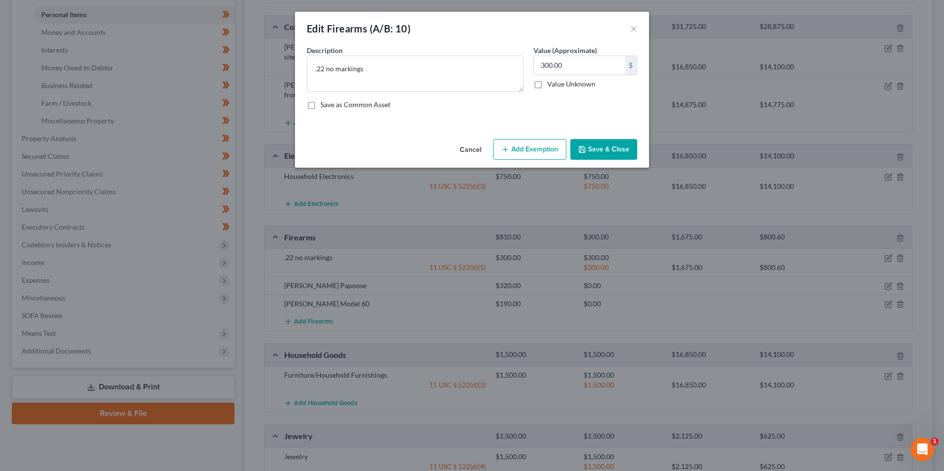
click at [621, 155] on button "Save & Close" at bounding box center [603, 149] width 67 height 21
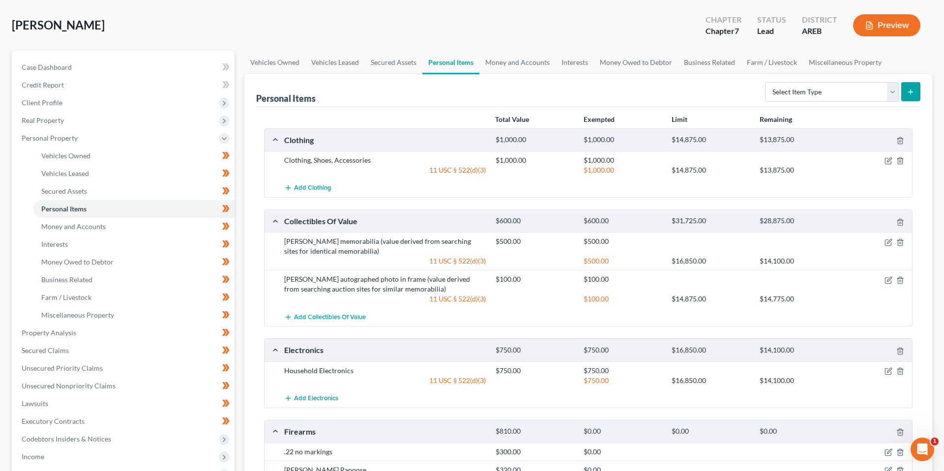
scroll to position [0, 0]
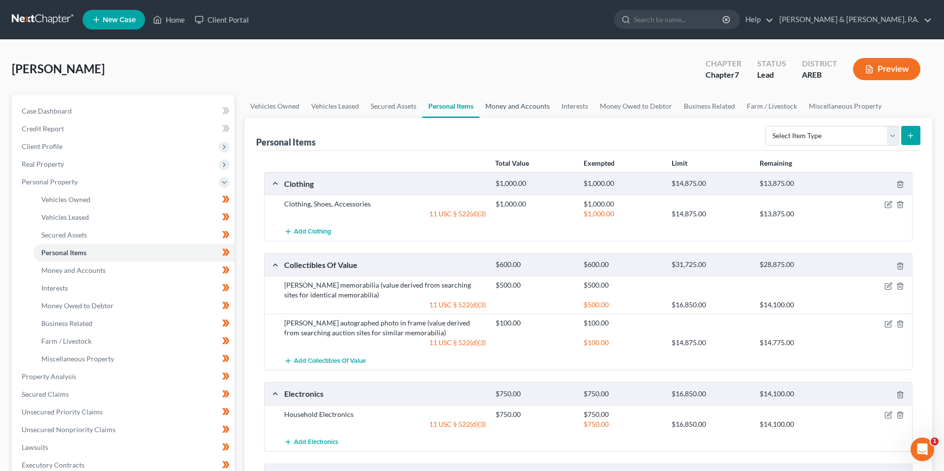
click at [493, 98] on link "Money and Accounts" at bounding box center [517, 106] width 76 height 24
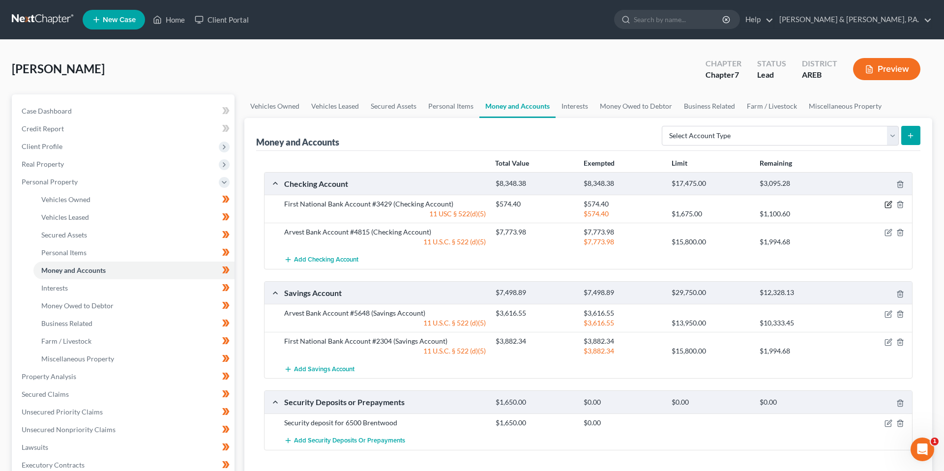
click at [826, 206] on icon "button" at bounding box center [888, 205] width 6 height 6
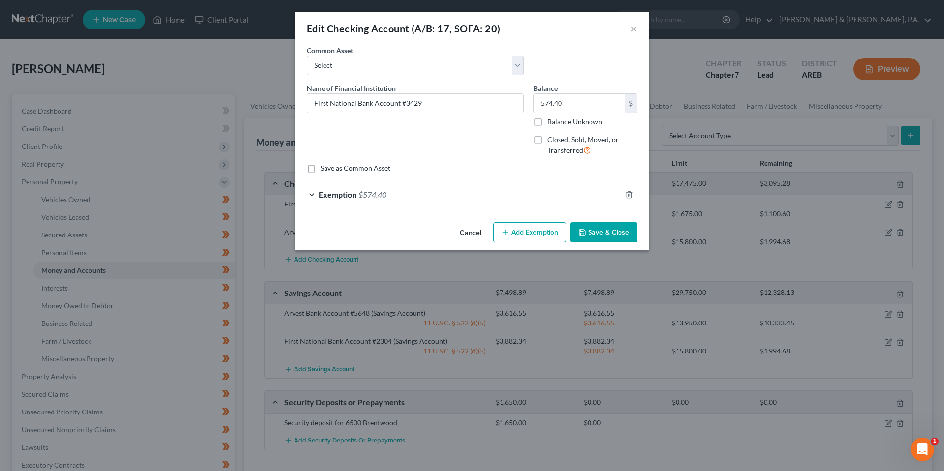
click at [464, 201] on div "Exemption $574.40" at bounding box center [458, 194] width 327 height 26
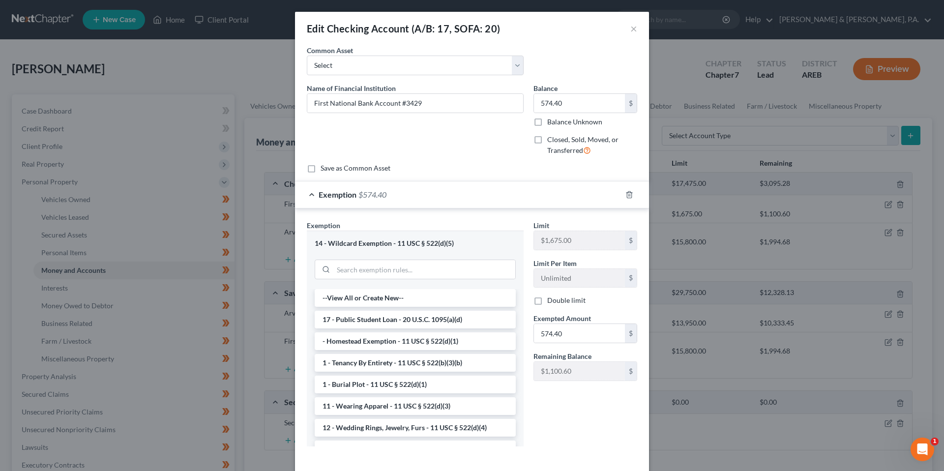
click at [637, 28] on div "Edit Checking Account (A/B: 17, SOFA: 20) ×" at bounding box center [472, 28] width 354 height 33
click at [634, 29] on button "×" at bounding box center [633, 29] width 7 height 12
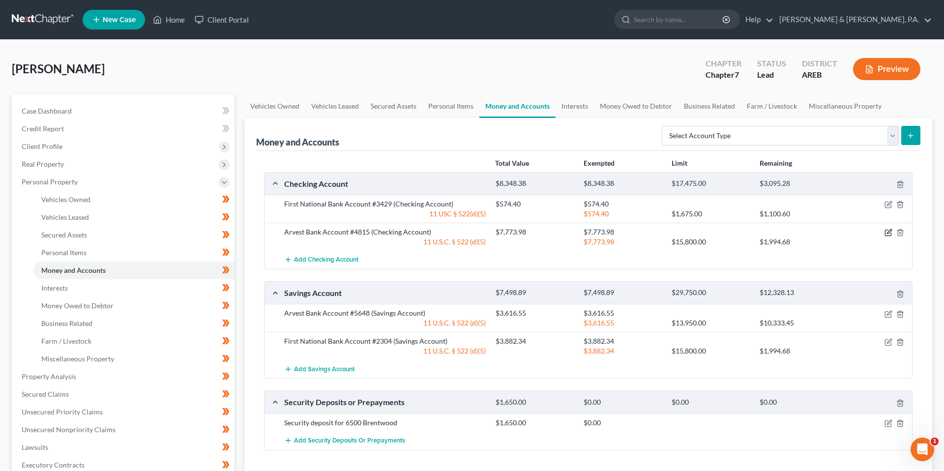
click at [826, 232] on icon "button" at bounding box center [889, 232] width 4 height 4
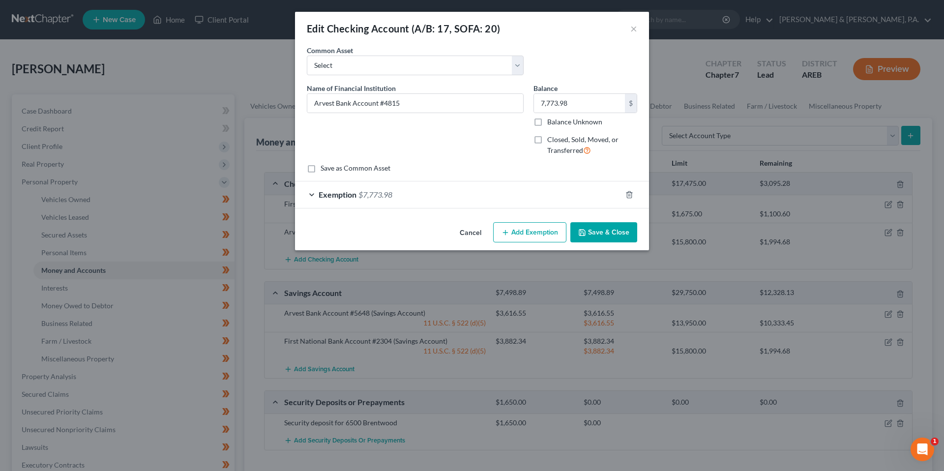
click at [478, 190] on div "Exemption $7,773.98" at bounding box center [458, 194] width 327 height 26
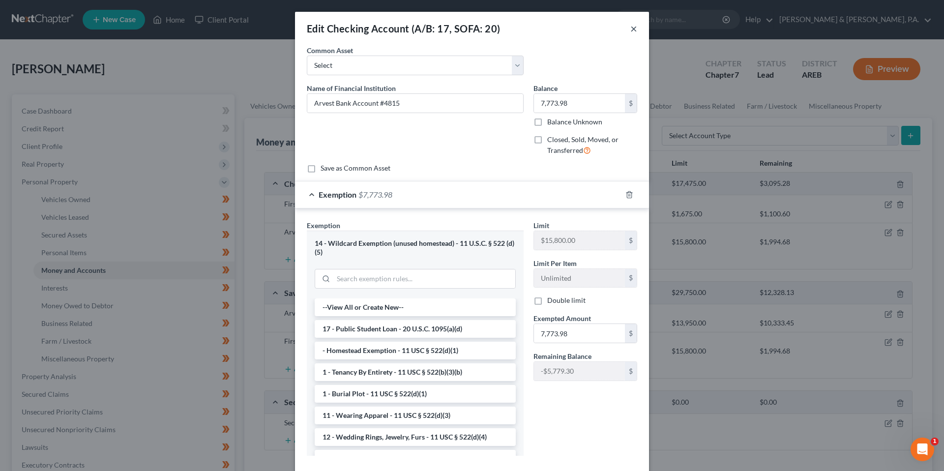
click at [632, 31] on button "×" at bounding box center [633, 29] width 7 height 12
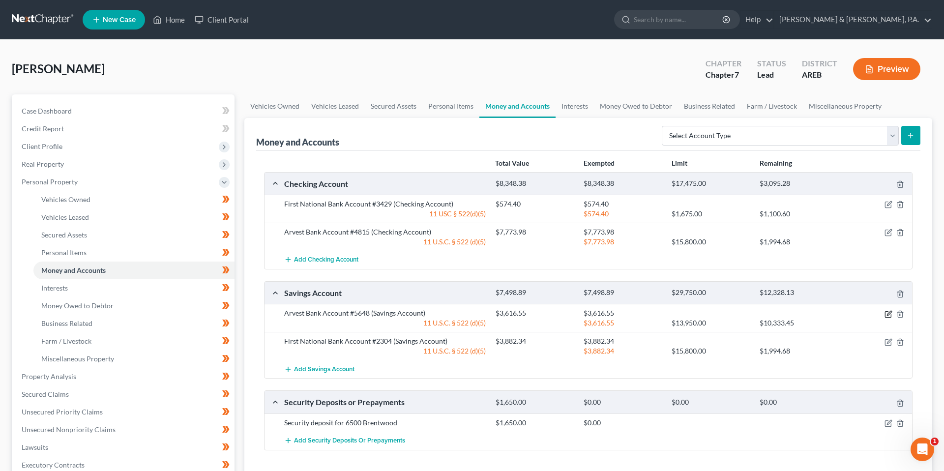
click at [826, 311] on icon "button" at bounding box center [888, 314] width 6 height 6
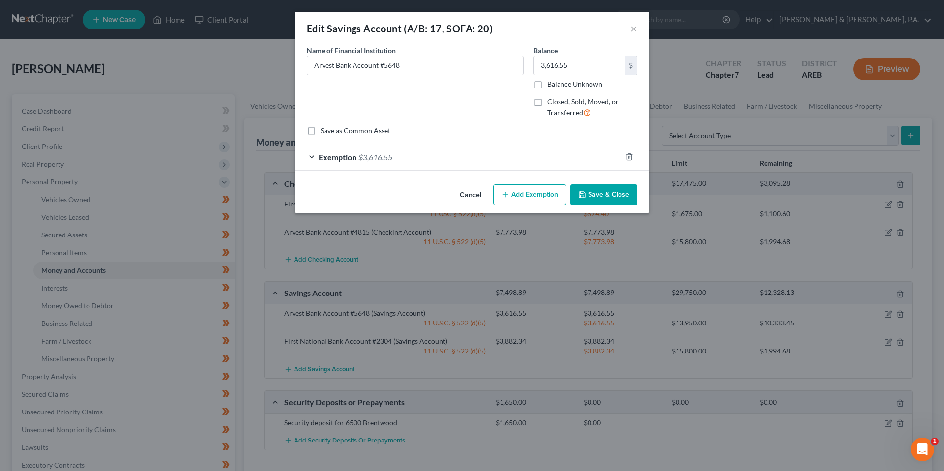
click at [570, 162] on div "Exemption $3,616.55" at bounding box center [458, 157] width 327 height 26
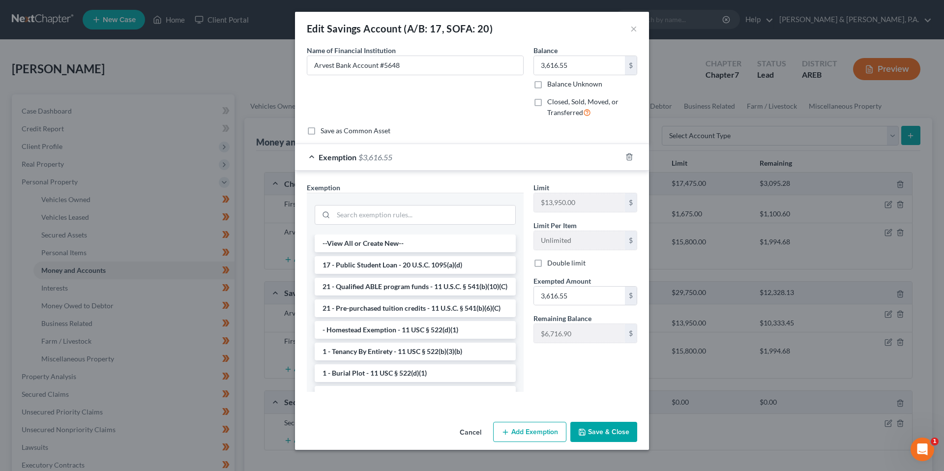
click at [449, 139] on form "An exemption set must first be selected from the Filing Information section. Co…" at bounding box center [472, 226] width 330 height 363
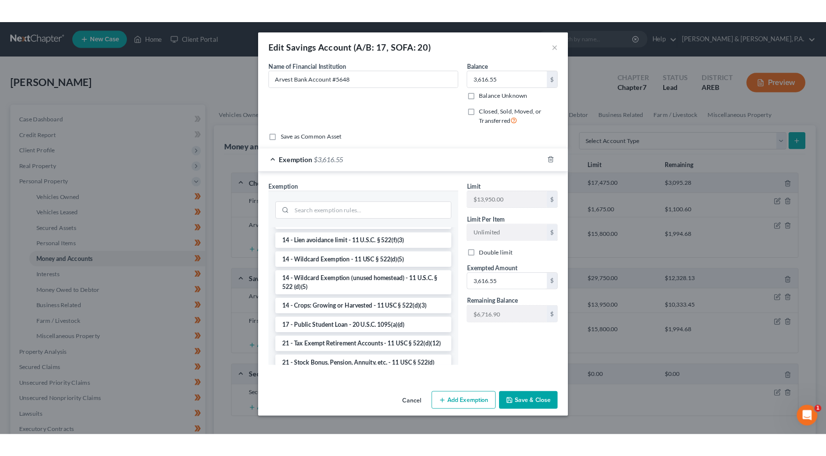
scroll to position [230, 0]
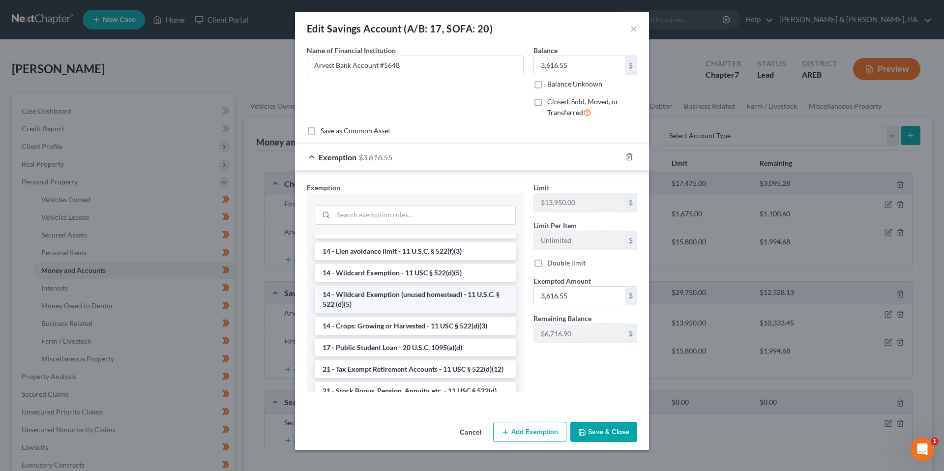
click at [461, 308] on li "14 - Wildcard Exemption (unused homestead) - 11 U.S.C. § 522 (d)(5)" at bounding box center [415, 300] width 201 height 28
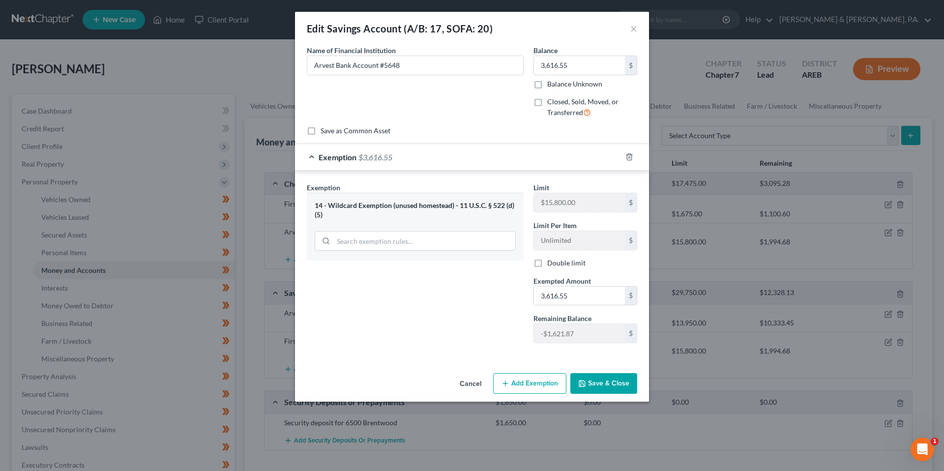
click at [604, 382] on button "Save & Close" at bounding box center [603, 383] width 67 height 21
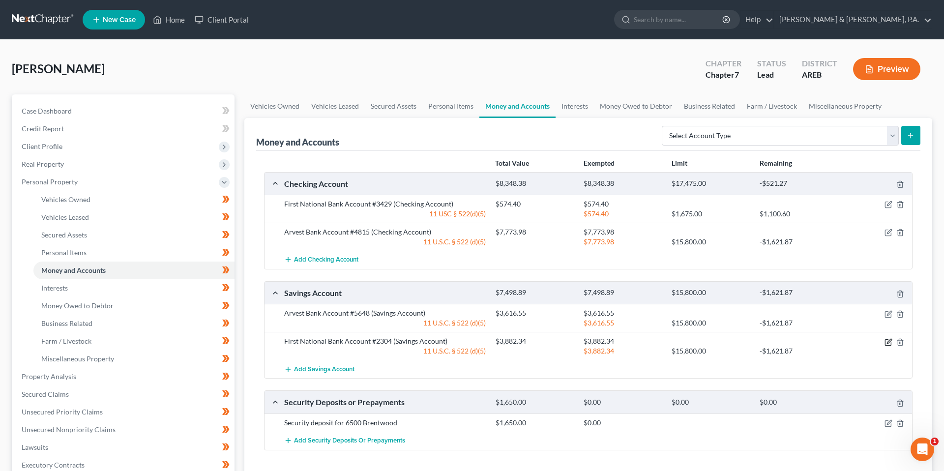
click at [826, 340] on icon "button" at bounding box center [889, 342] width 8 height 8
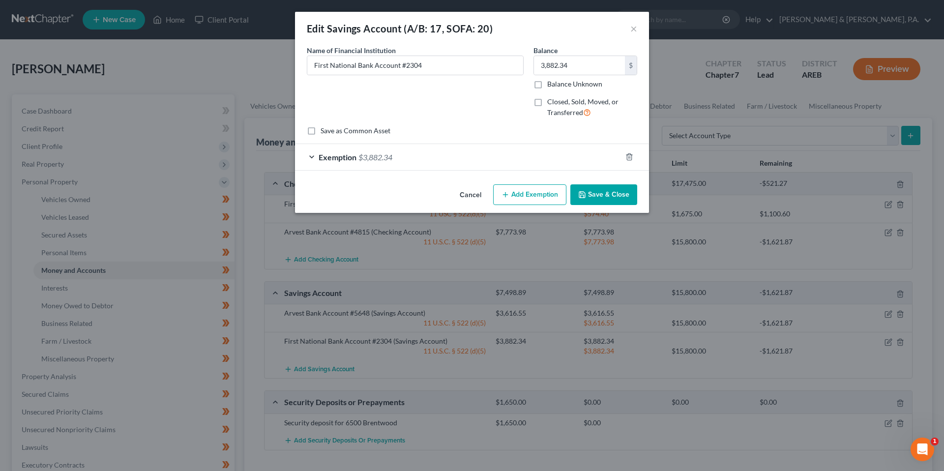
click at [473, 156] on div "Exemption $3,882.34" at bounding box center [458, 157] width 327 height 26
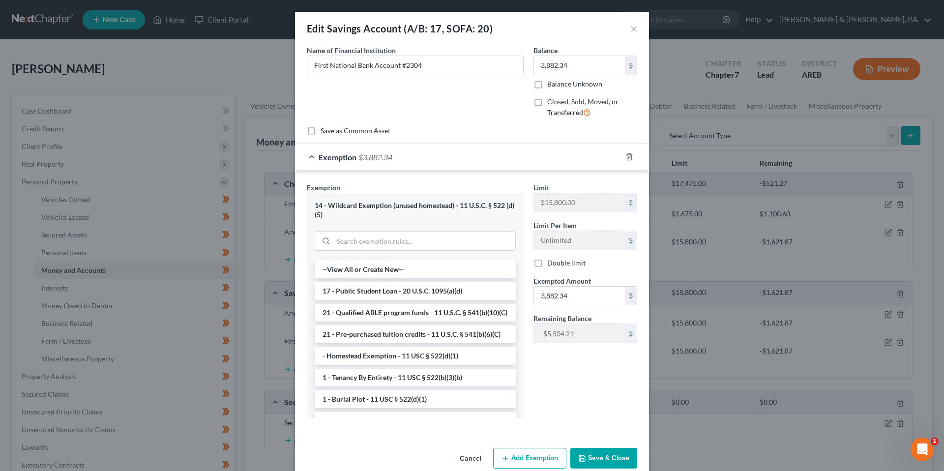
click at [613, 456] on button "Save & Close" at bounding box center [603, 458] width 67 height 21
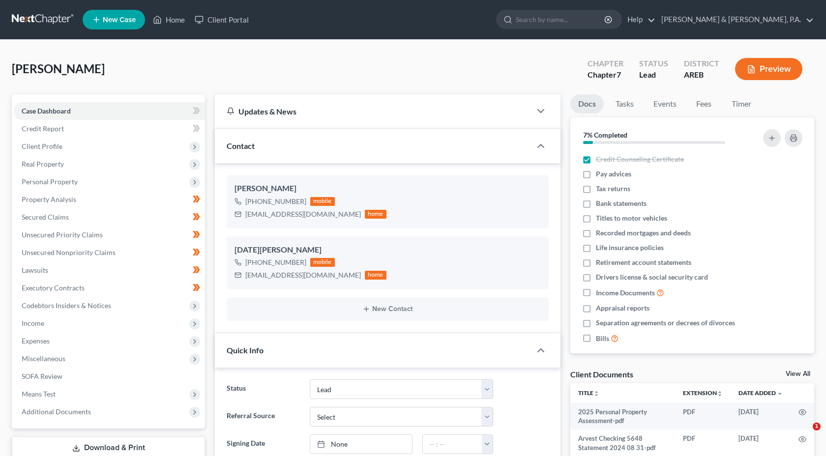
select select "4"
select select "0"
click at [372, 63] on div "[PERSON_NAME] Upgraded Chapter Chapter 7 Status Lead District AREB Preview" at bounding box center [413, 73] width 803 height 43
select select "4"
select select "0"
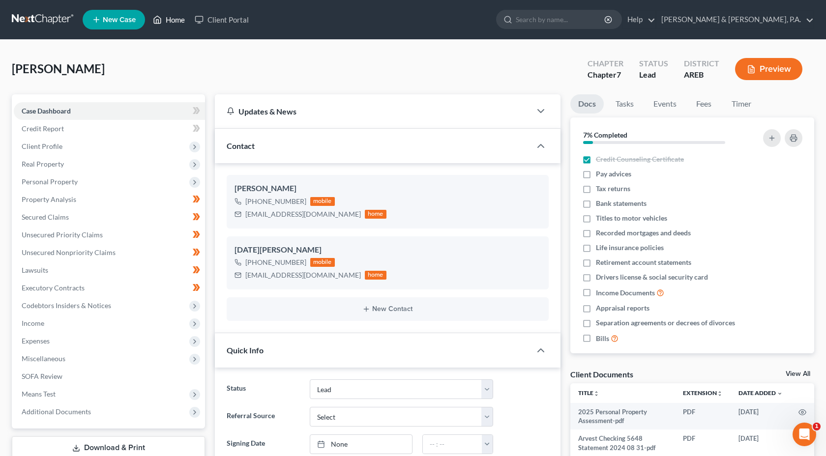
click at [169, 23] on link "Home" at bounding box center [169, 20] width 42 height 18
